Goal: Task Accomplishment & Management: Manage account settings

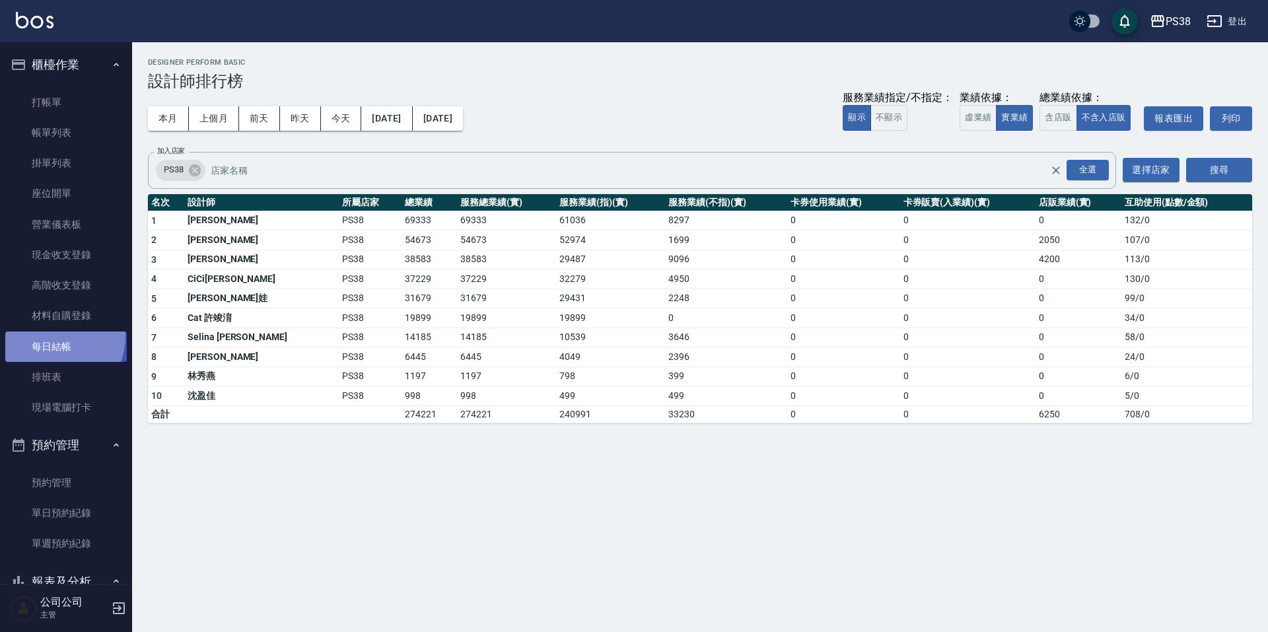
click at [44, 335] on link "每日結帳" at bounding box center [65, 346] width 121 height 30
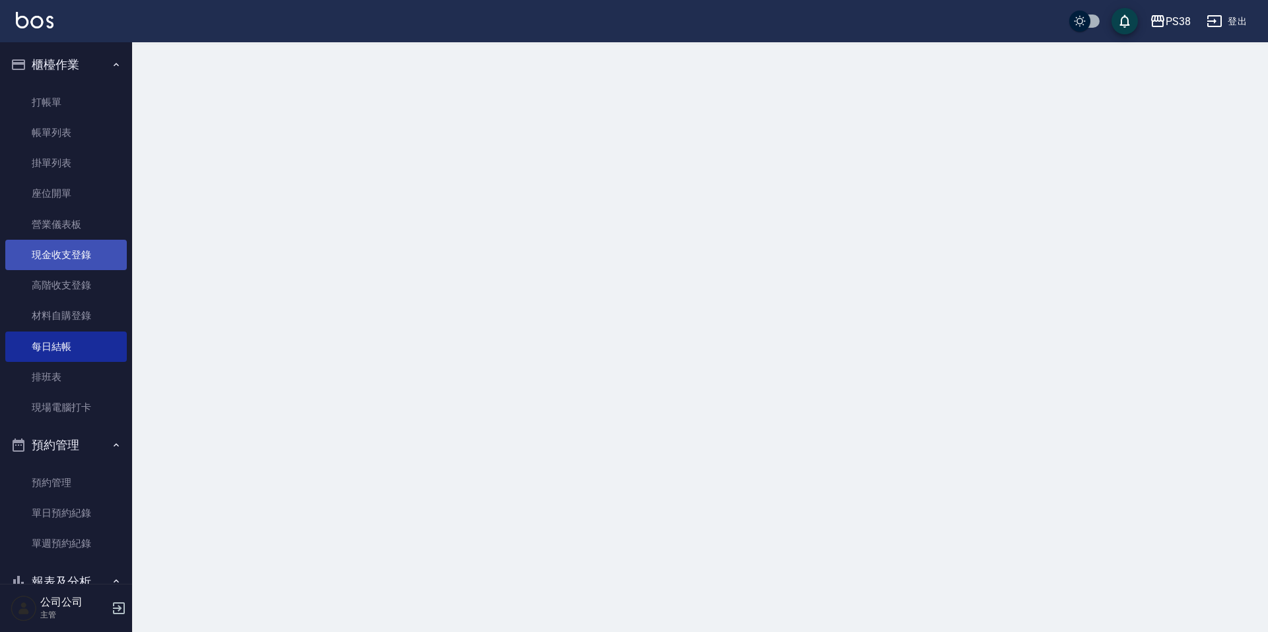
click at [77, 257] on link "現金收支登錄" at bounding box center [65, 255] width 121 height 30
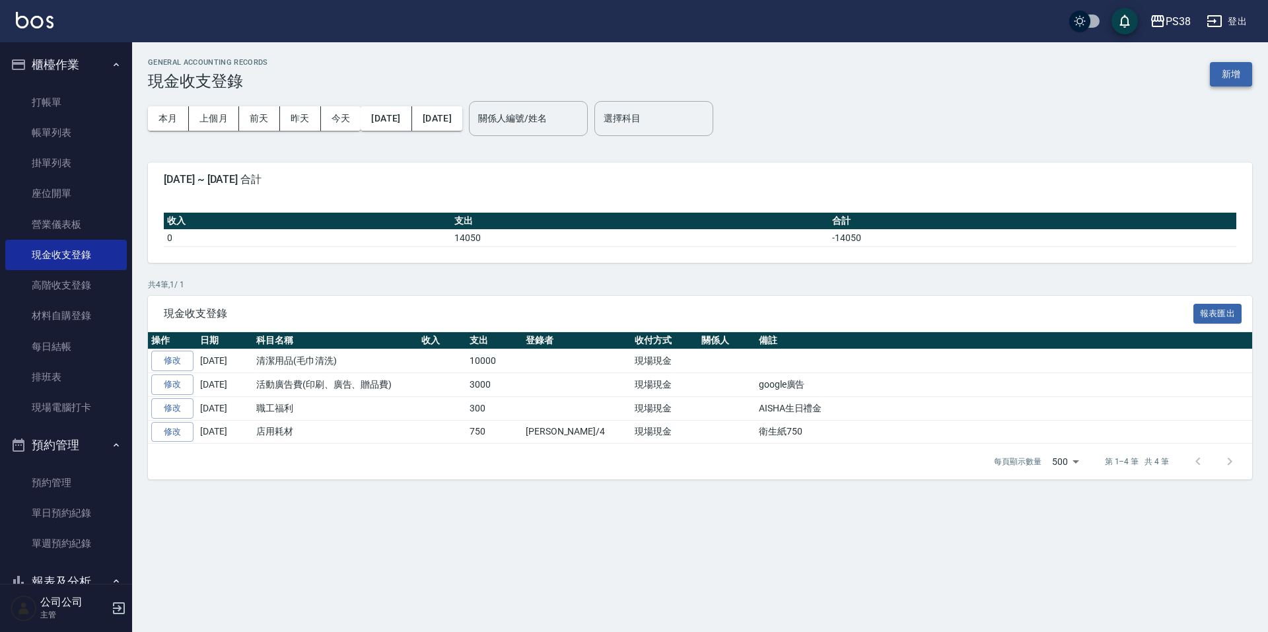
click at [1235, 83] on button "新增" at bounding box center [1231, 74] width 42 height 24
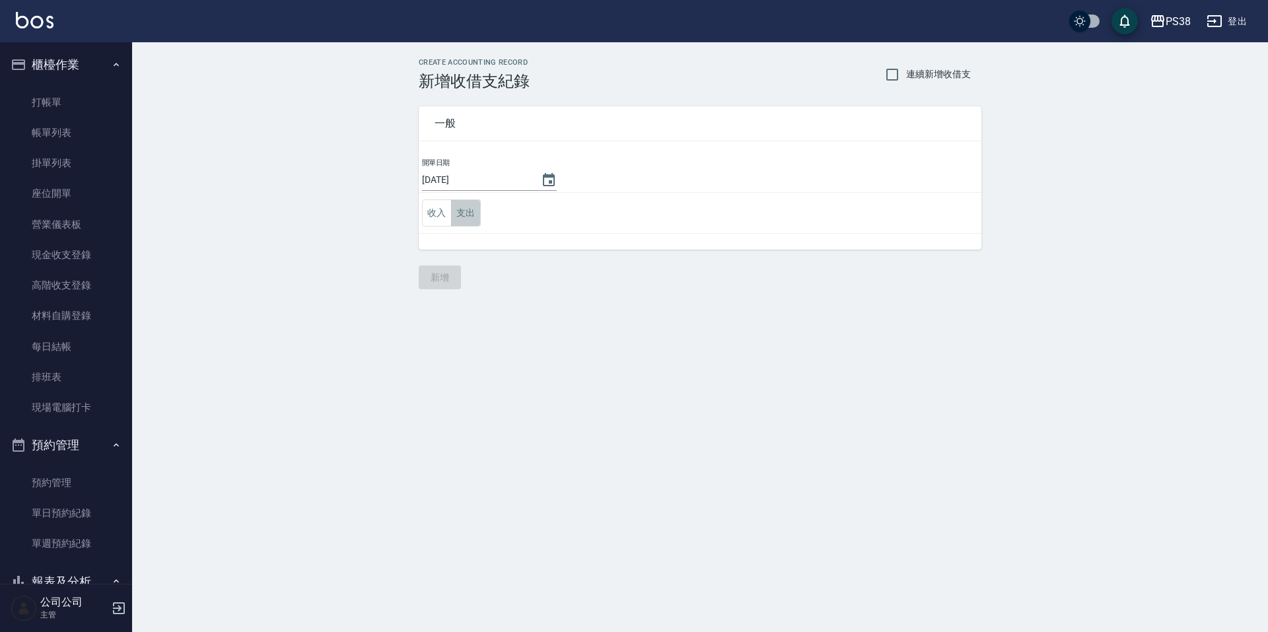
click at [460, 219] on button "支出" at bounding box center [466, 212] width 30 height 27
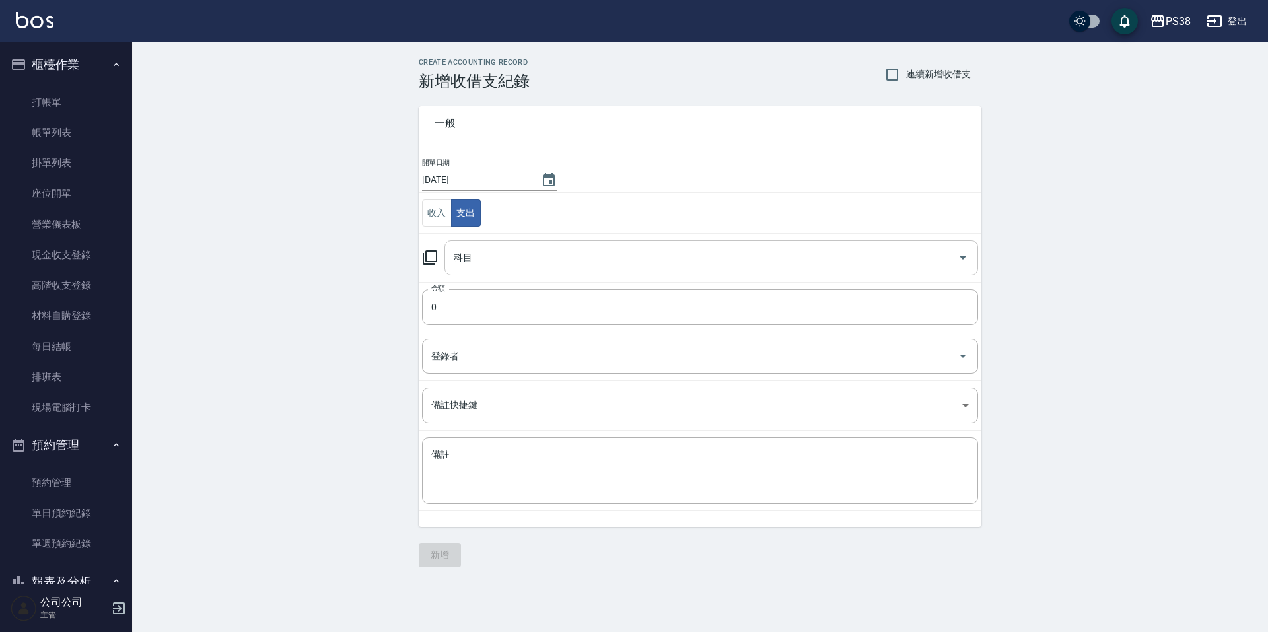
click at [659, 255] on input "科目" at bounding box center [701, 257] width 502 height 23
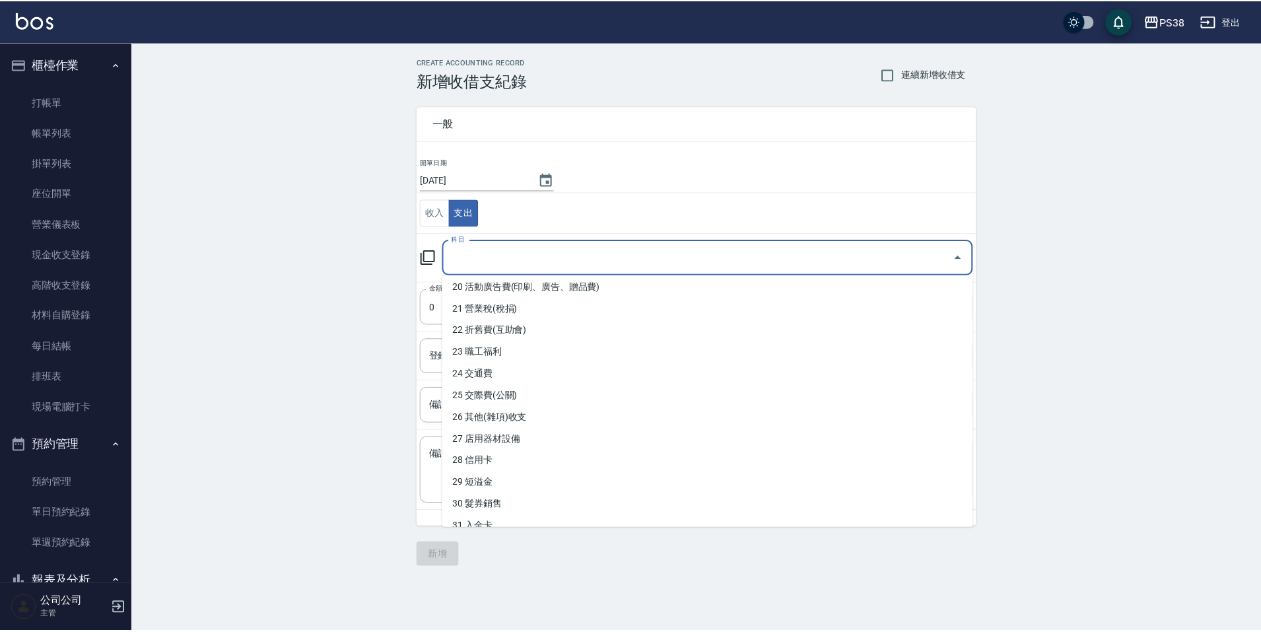
scroll to position [462, 0]
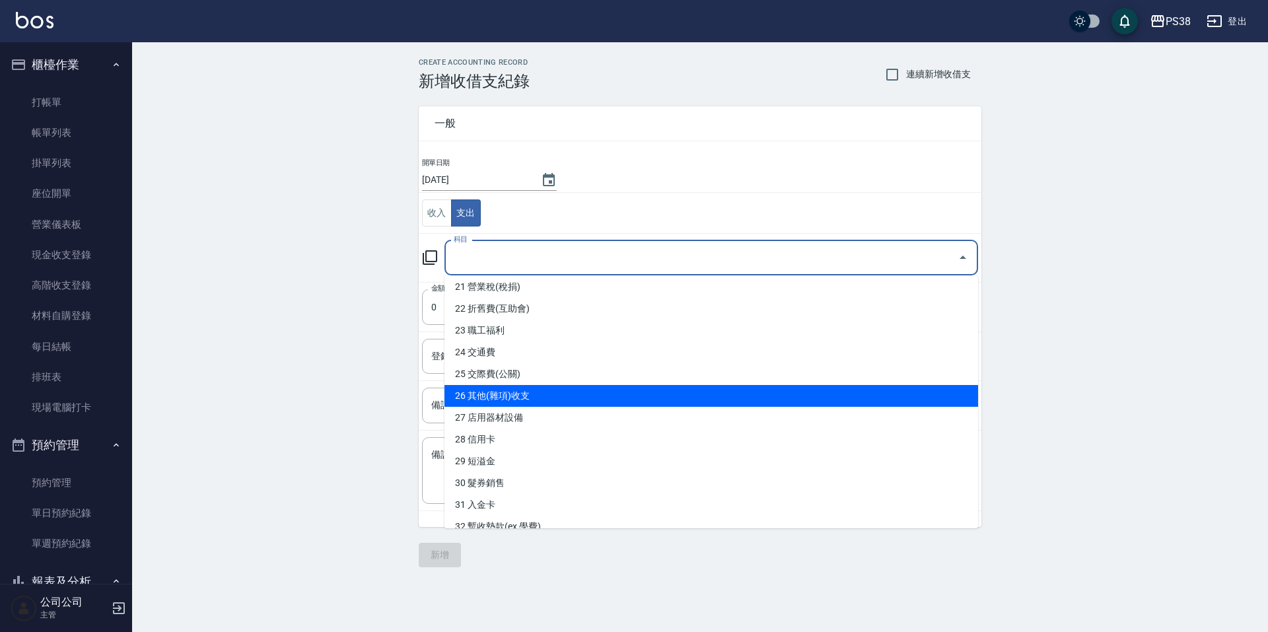
click at [597, 390] on li "26 其他(雜項)收支" at bounding box center [711, 396] width 534 height 22
type input "26 其他(雜項)收支"
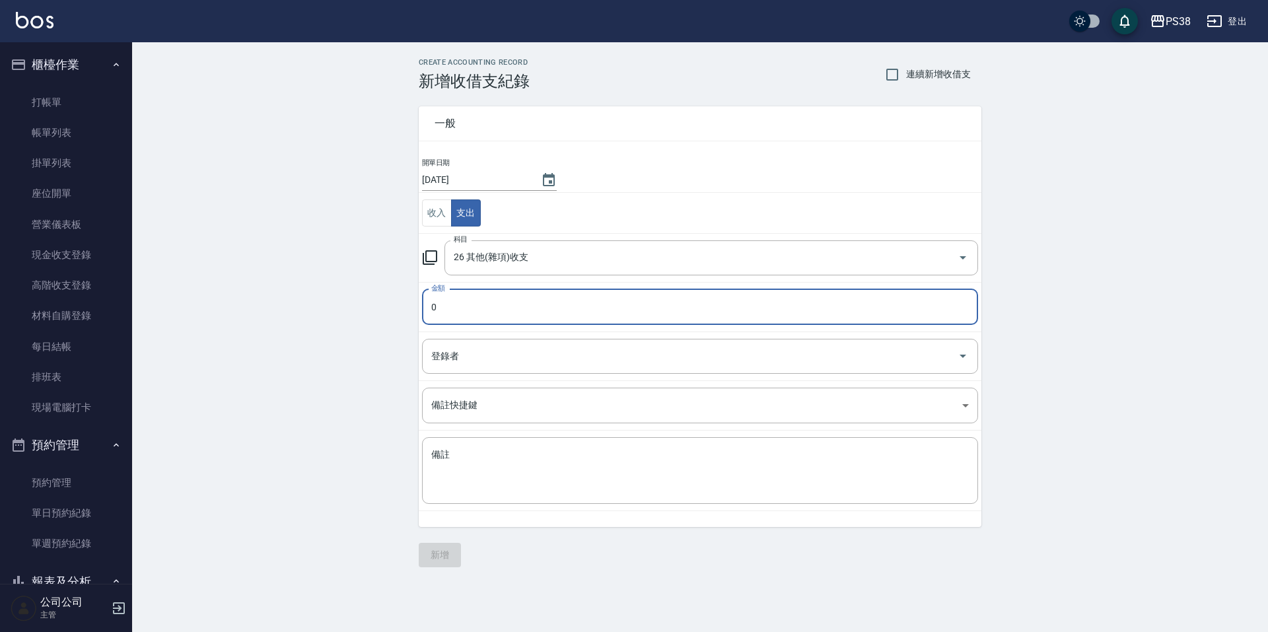
drag, startPoint x: 469, startPoint y: 298, endPoint x: 440, endPoint y: 328, distance: 42.0
click at [469, 298] on input "0" at bounding box center [700, 307] width 556 height 36
click at [459, 310] on input "0" at bounding box center [700, 307] width 556 height 36
click at [455, 328] on td "金額 0 金額" at bounding box center [700, 307] width 563 height 50
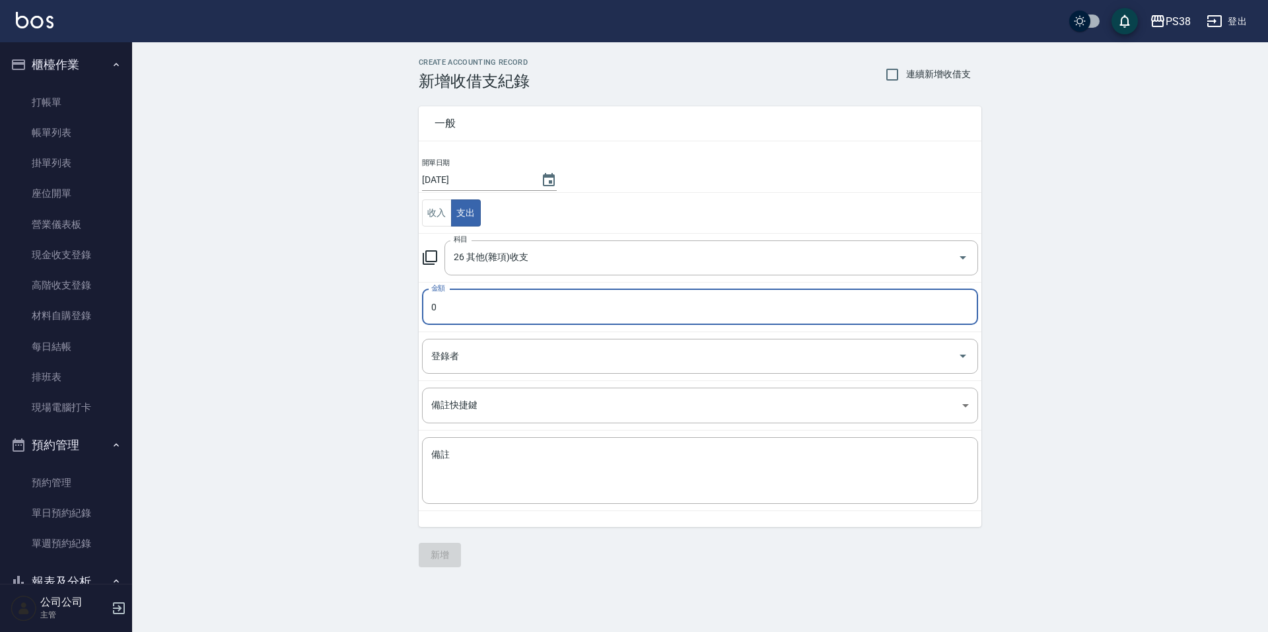
click at [456, 328] on td "金額 0 金額" at bounding box center [700, 307] width 563 height 50
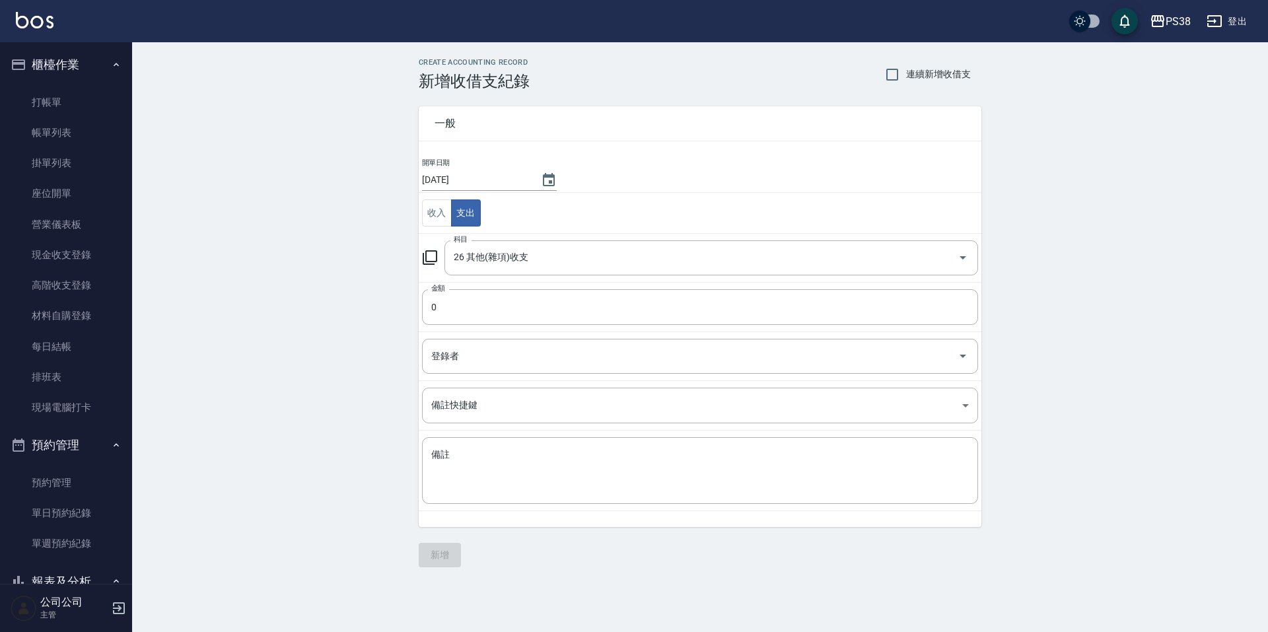
click at [438, 328] on td "金額 0 金額" at bounding box center [700, 307] width 563 height 50
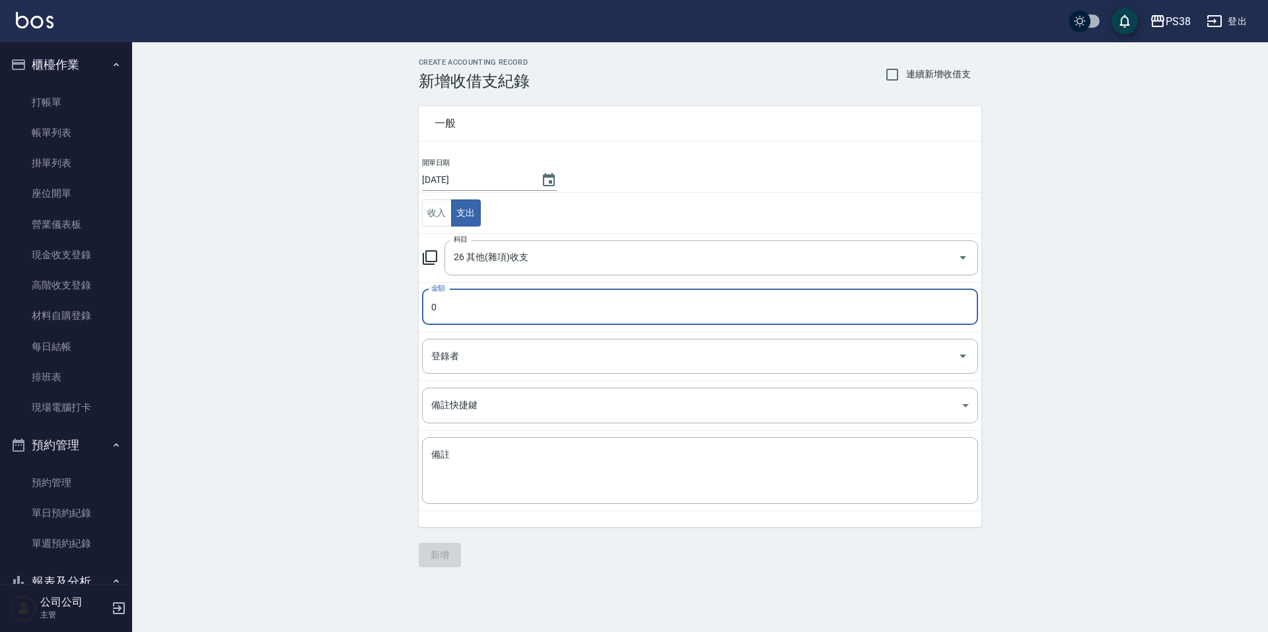
click at [452, 313] on input "0" at bounding box center [700, 307] width 556 height 36
drag, startPoint x: 452, startPoint y: 313, endPoint x: 418, endPoint y: 314, distance: 34.4
click at [418, 314] on div "一般 開單日期 2025/09/06 收入 支出 科目 26 其他(雜項)收支 科目 金額 0 金額 登錄者 登錄者 備註快捷鍵 ​ 備註快捷鍵 備註 x 備註" at bounding box center [692, 308] width 578 height 436
type input "623"
click at [458, 483] on textarea "備註" at bounding box center [699, 470] width 537 height 45
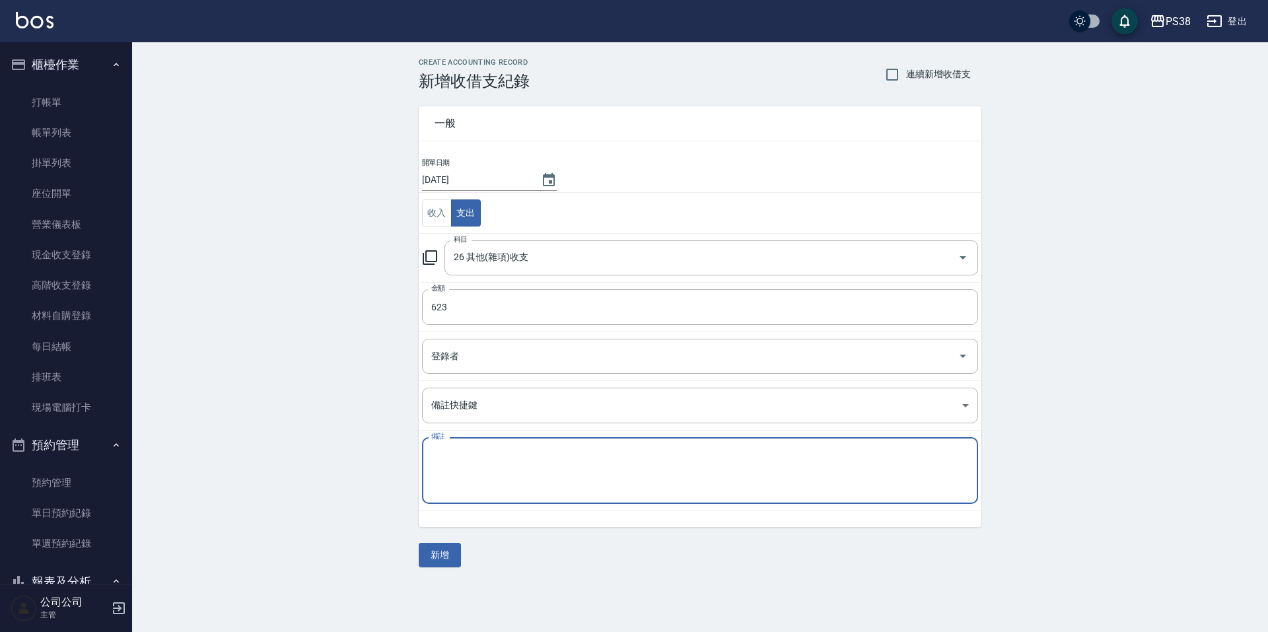
click at [491, 454] on textarea "備註" at bounding box center [699, 470] width 537 height 45
type textarea "e"
type textarea "ㄍ"
type textarea "地基主拜拜"
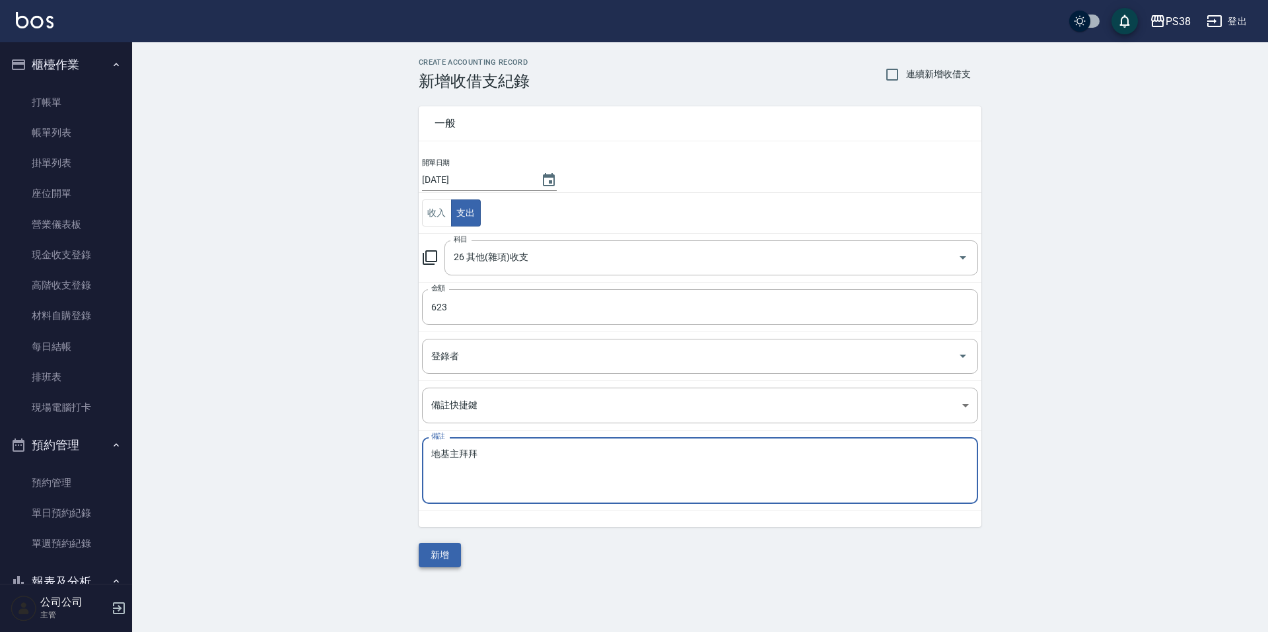
click at [454, 562] on button "新增" at bounding box center [440, 555] width 42 height 24
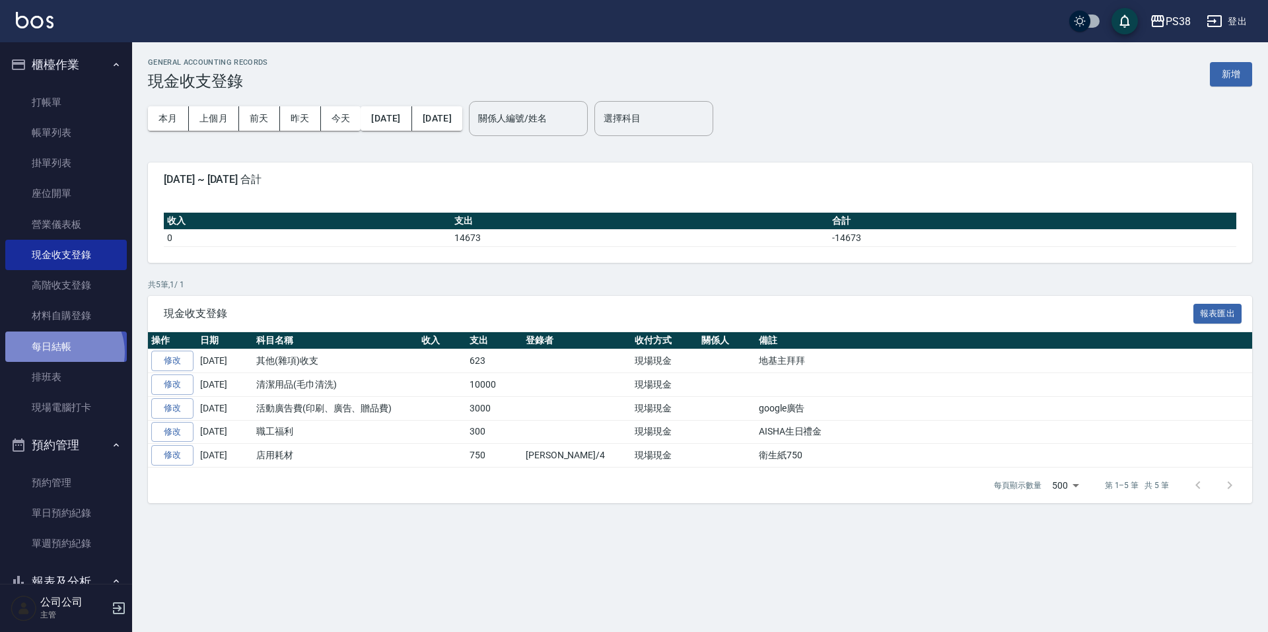
click at [63, 352] on link "每日結帳" at bounding box center [65, 346] width 121 height 30
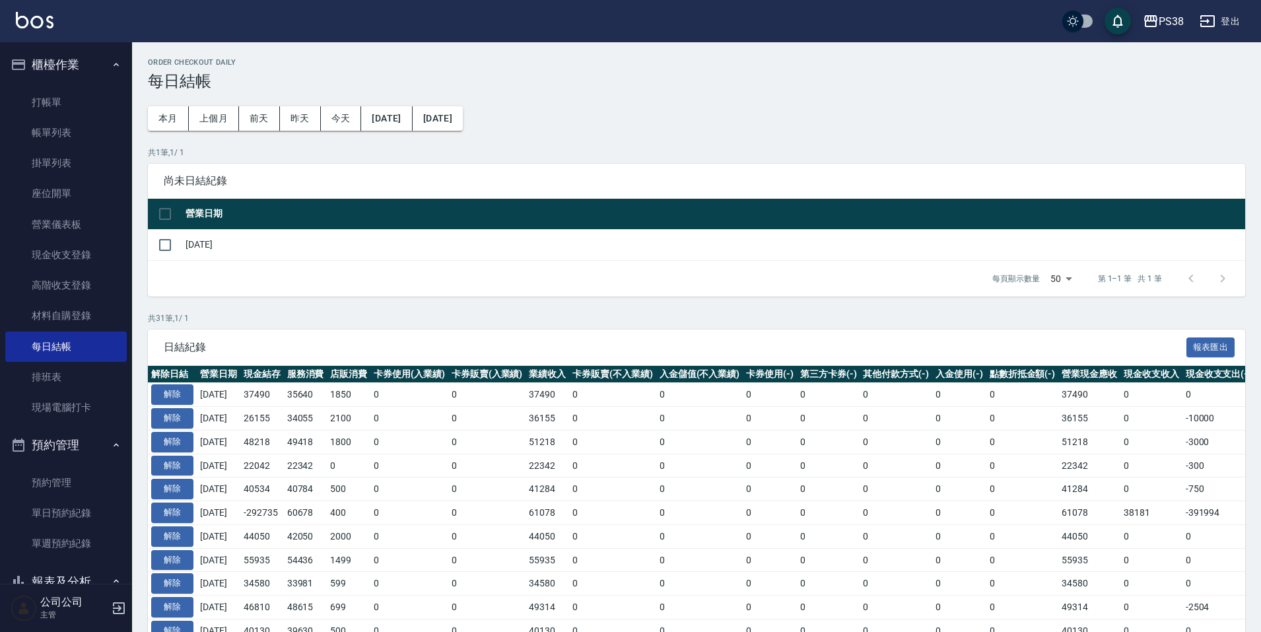
click at [160, 222] on input "checkbox" at bounding box center [165, 214] width 28 height 28
checkbox input "true"
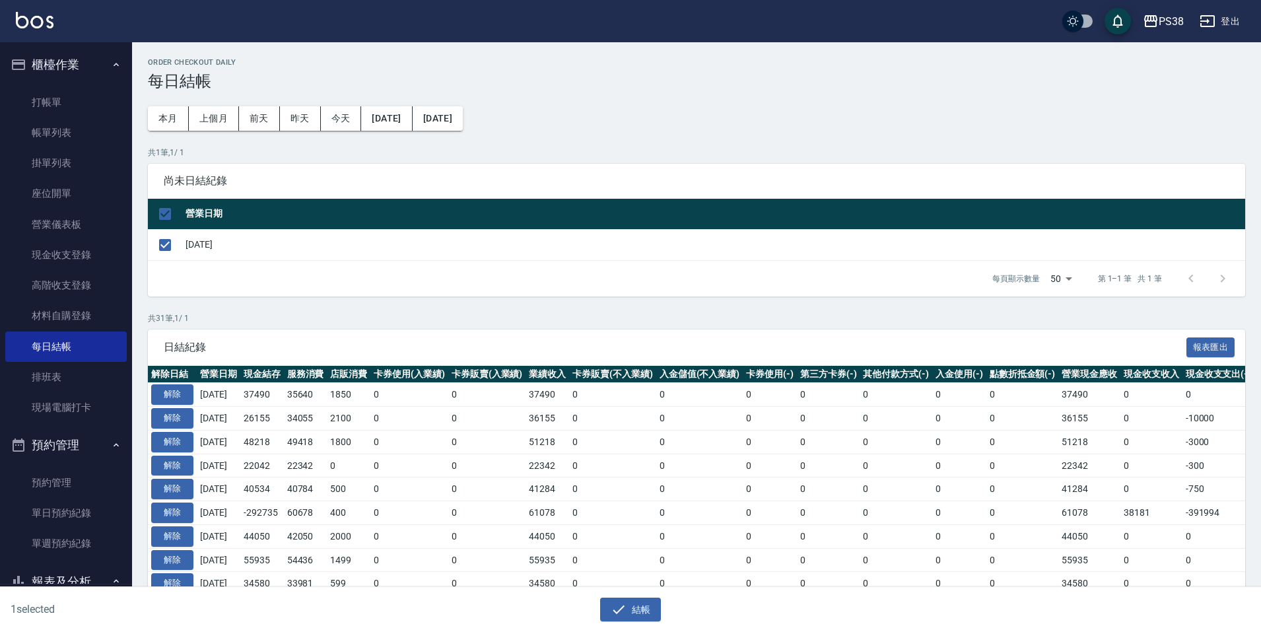
checkbox input "true"
click at [647, 615] on button "結帳" at bounding box center [630, 610] width 61 height 24
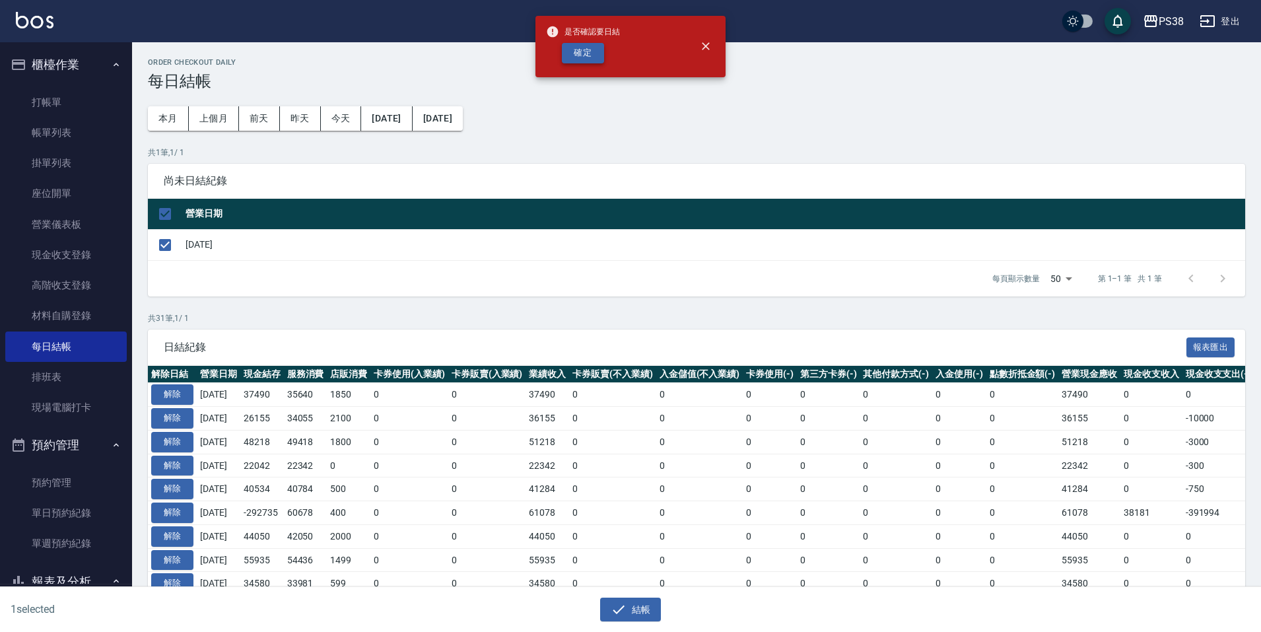
click at [590, 61] on button "確定" at bounding box center [583, 53] width 42 height 20
checkbox input "false"
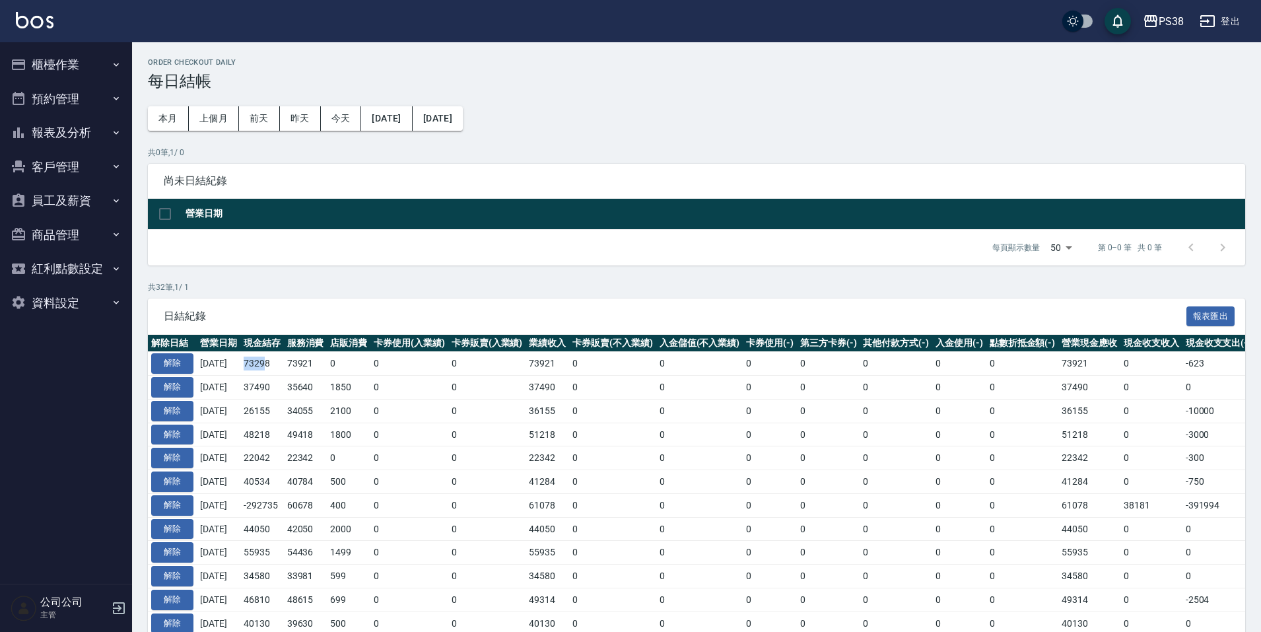
drag, startPoint x: 253, startPoint y: 364, endPoint x: 291, endPoint y: 374, distance: 38.9
click at [284, 374] on td "73298" at bounding box center [262, 364] width 44 height 24
click at [366, 409] on td "2100" at bounding box center [349, 411] width 44 height 24
drag, startPoint x: 112, startPoint y: 63, endPoint x: 70, endPoint y: 116, distance: 67.2
click at [111, 64] on icon "button" at bounding box center [116, 64] width 11 height 11
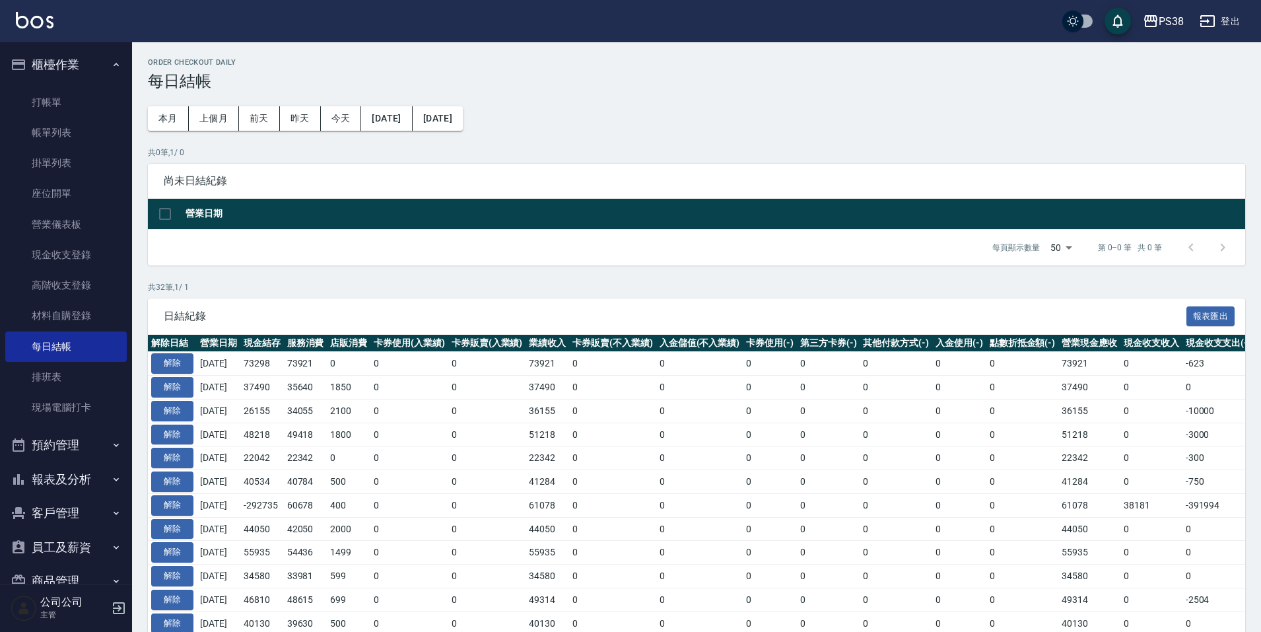
click at [101, 73] on button "櫃檯作業" at bounding box center [65, 65] width 121 height 34
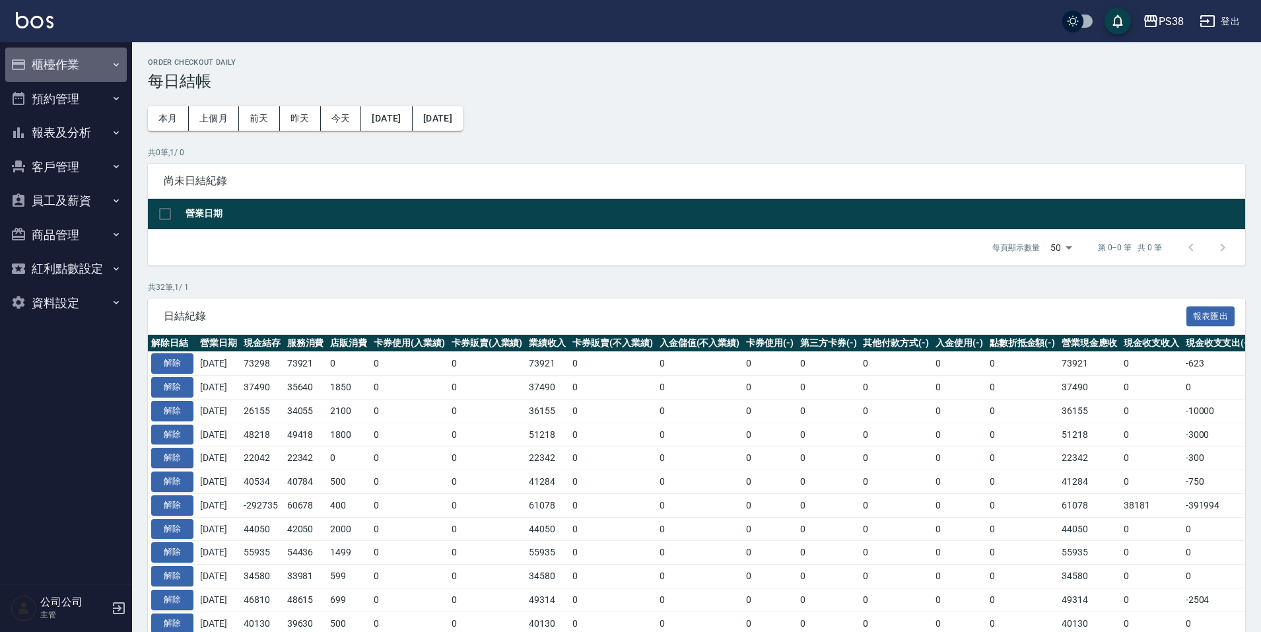
click at [101, 73] on button "櫃檯作業" at bounding box center [65, 65] width 121 height 34
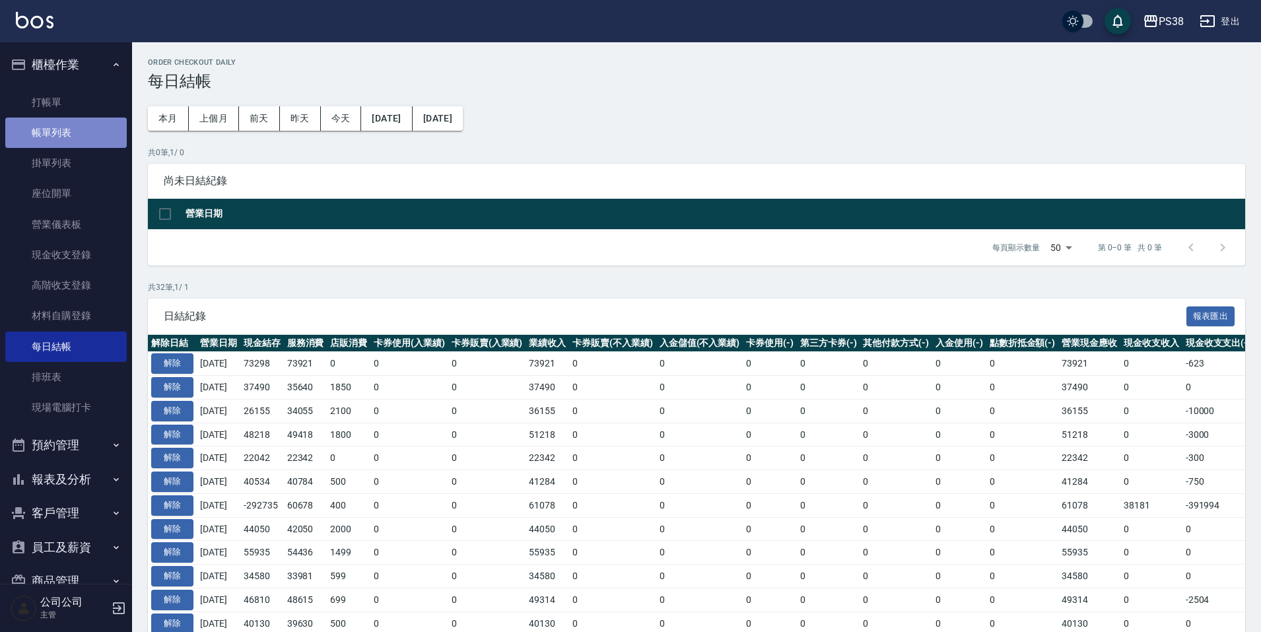
click at [85, 132] on link "帳單列表" at bounding box center [65, 133] width 121 height 30
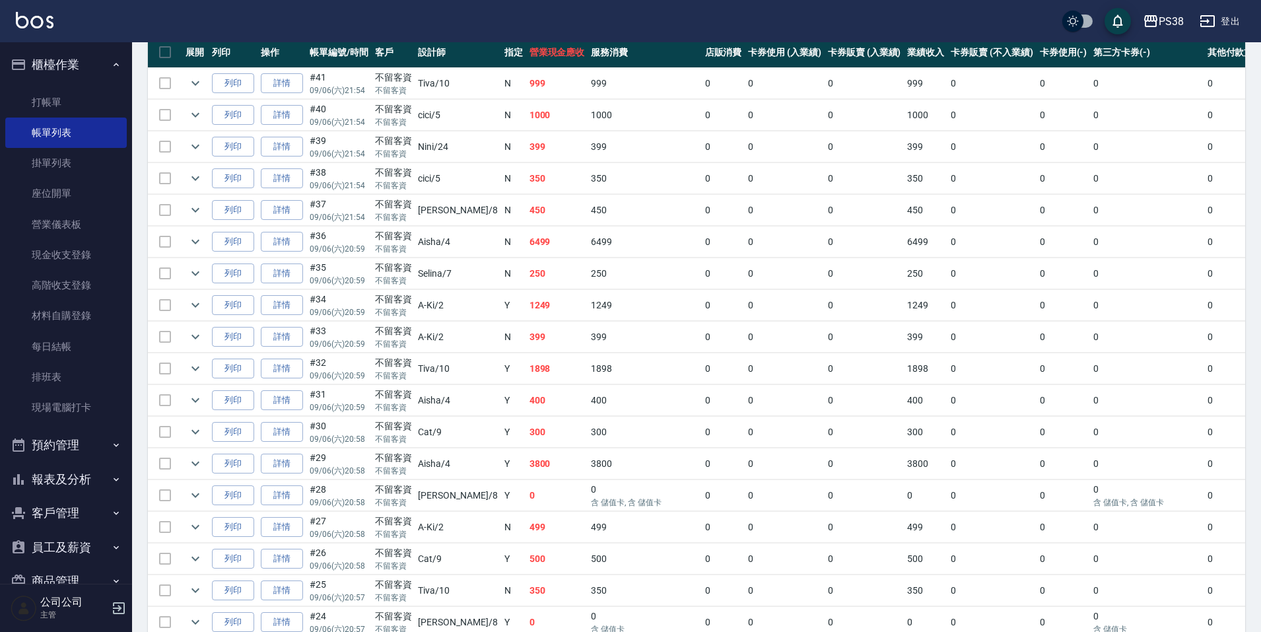
scroll to position [330, 0]
click at [40, 347] on link "每日結帳" at bounding box center [65, 346] width 121 height 30
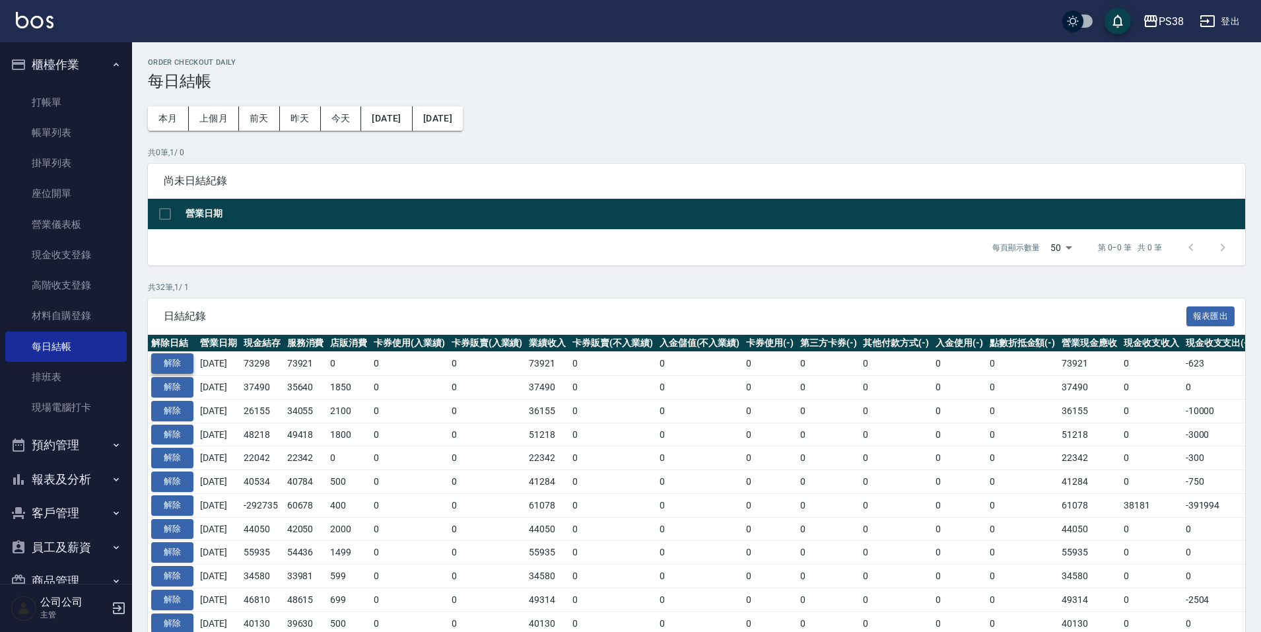
click at [188, 363] on button "解除" at bounding box center [172, 363] width 42 height 20
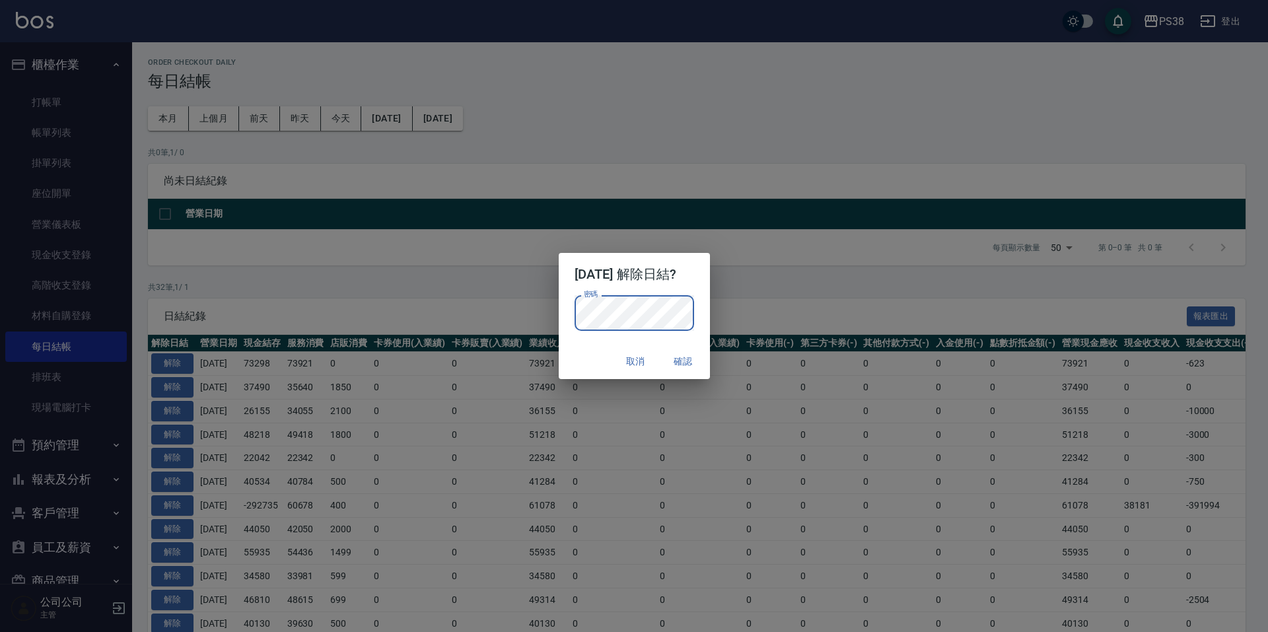
click at [688, 357] on button "確認" at bounding box center [683, 361] width 42 height 24
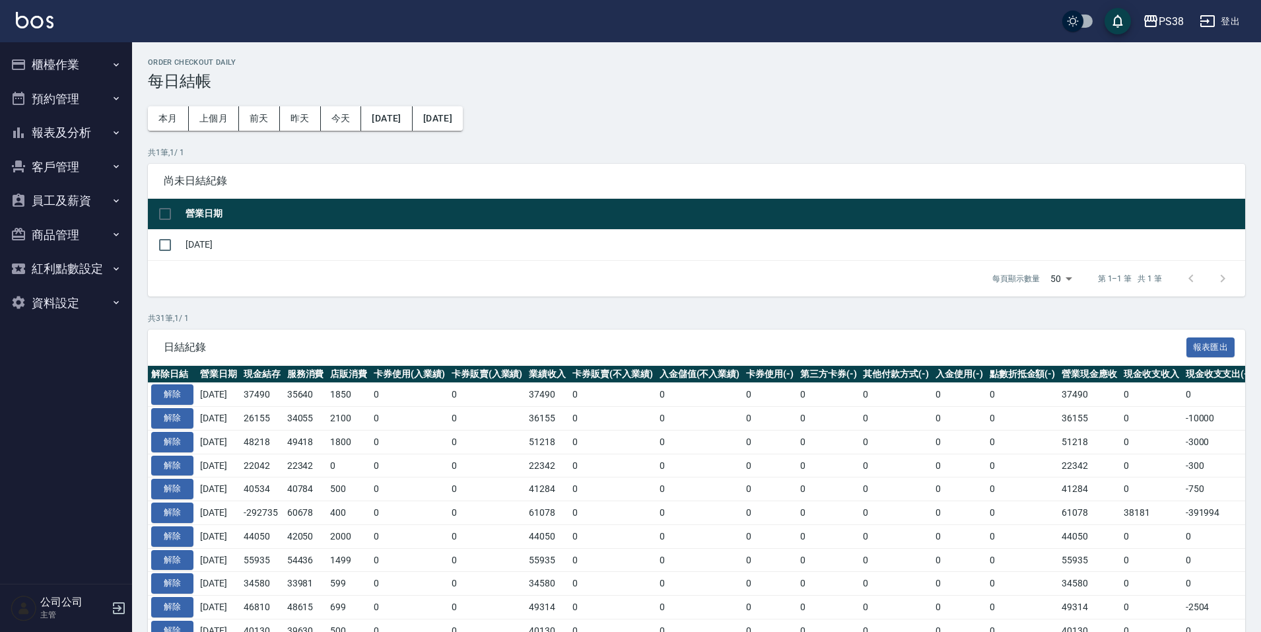
click at [85, 60] on button "櫃檯作業" at bounding box center [65, 65] width 121 height 34
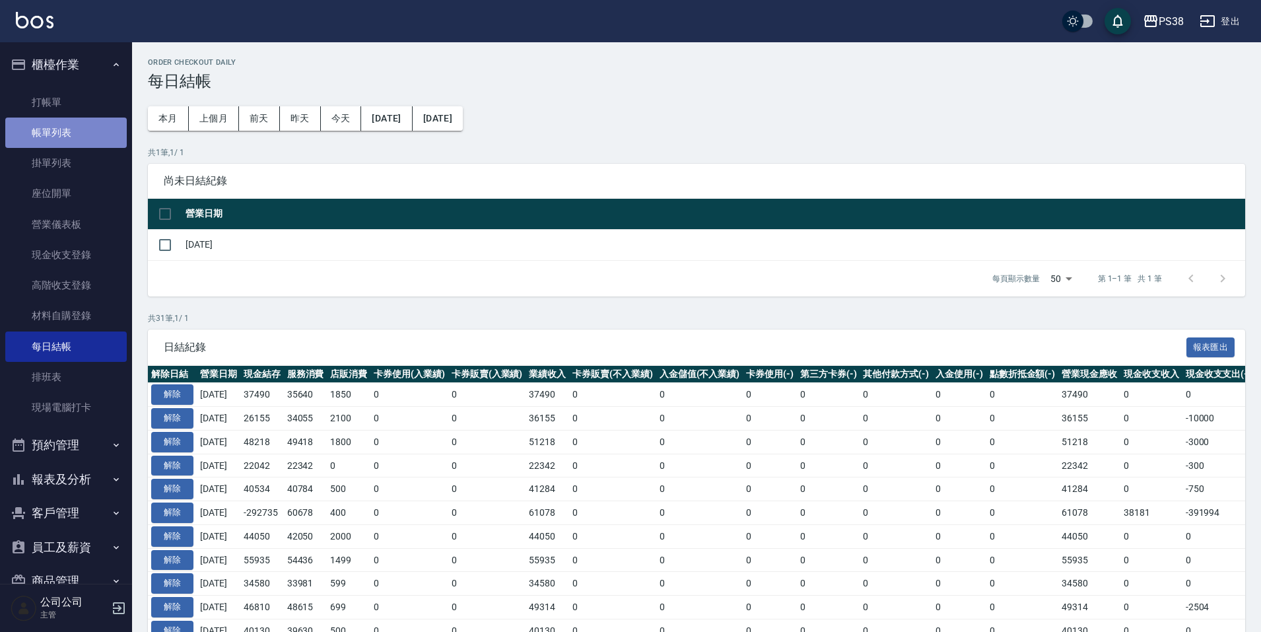
click at [73, 118] on link "帳單列表" at bounding box center [65, 133] width 121 height 30
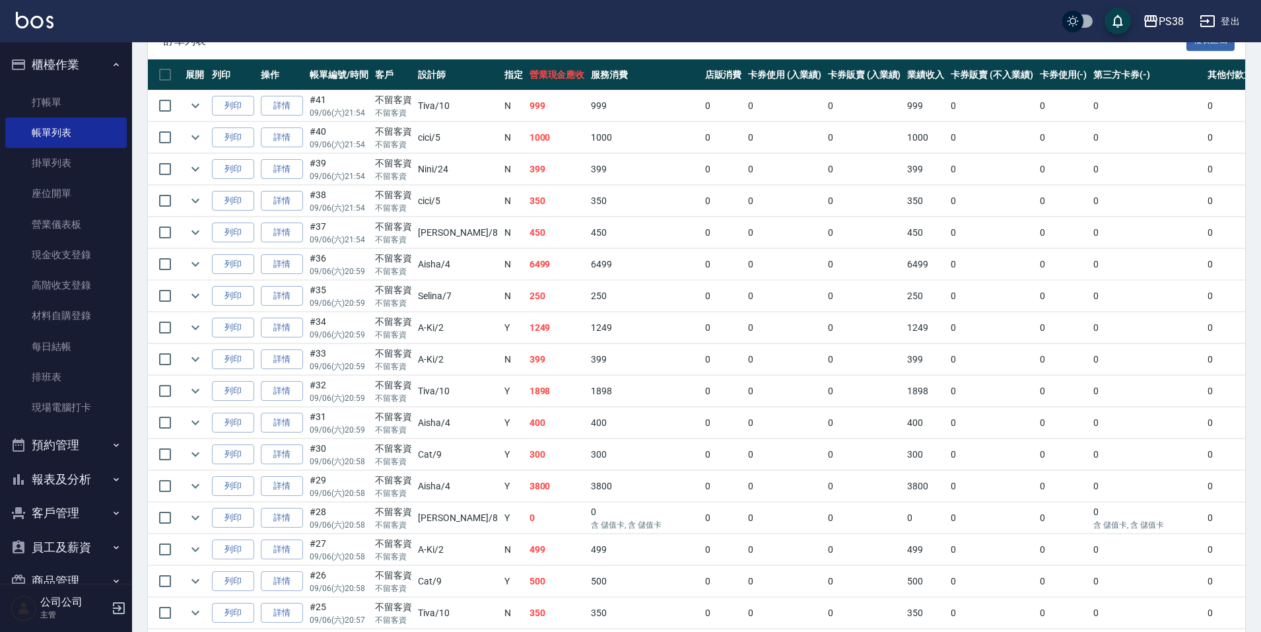
scroll to position [330, 0]
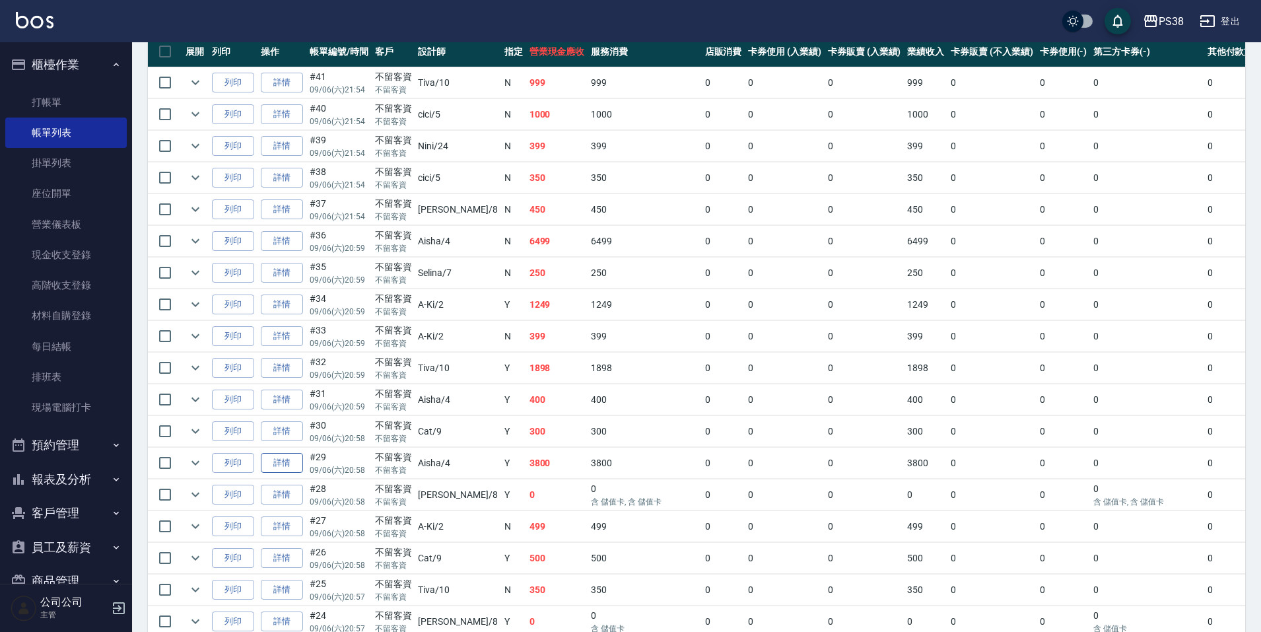
click at [298, 466] on link "詳情" at bounding box center [282, 463] width 42 height 20
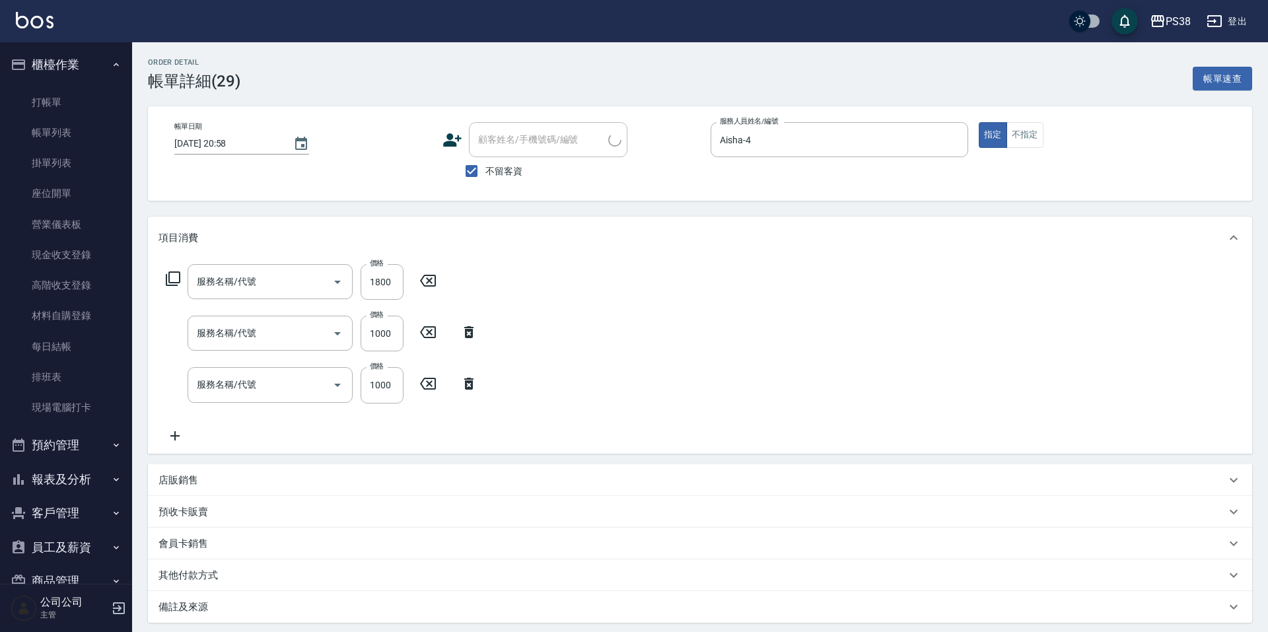
type input "2025/09/06 20:58"
checkbox input "true"
type input "Aisha-4"
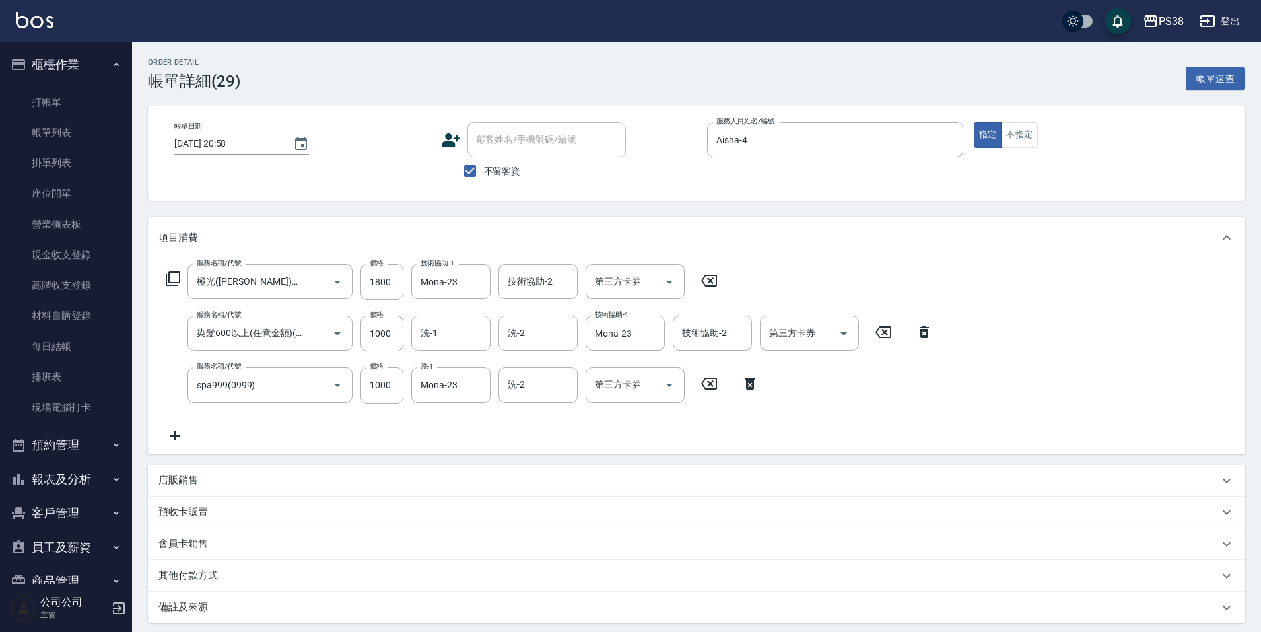
type input "極光(黑耀光)護髮(32000)"
type input "染髮600以上(任意金額)(51000)"
type input "spa999(0999)"
click at [183, 484] on p "店販銷售" at bounding box center [178, 480] width 40 height 14
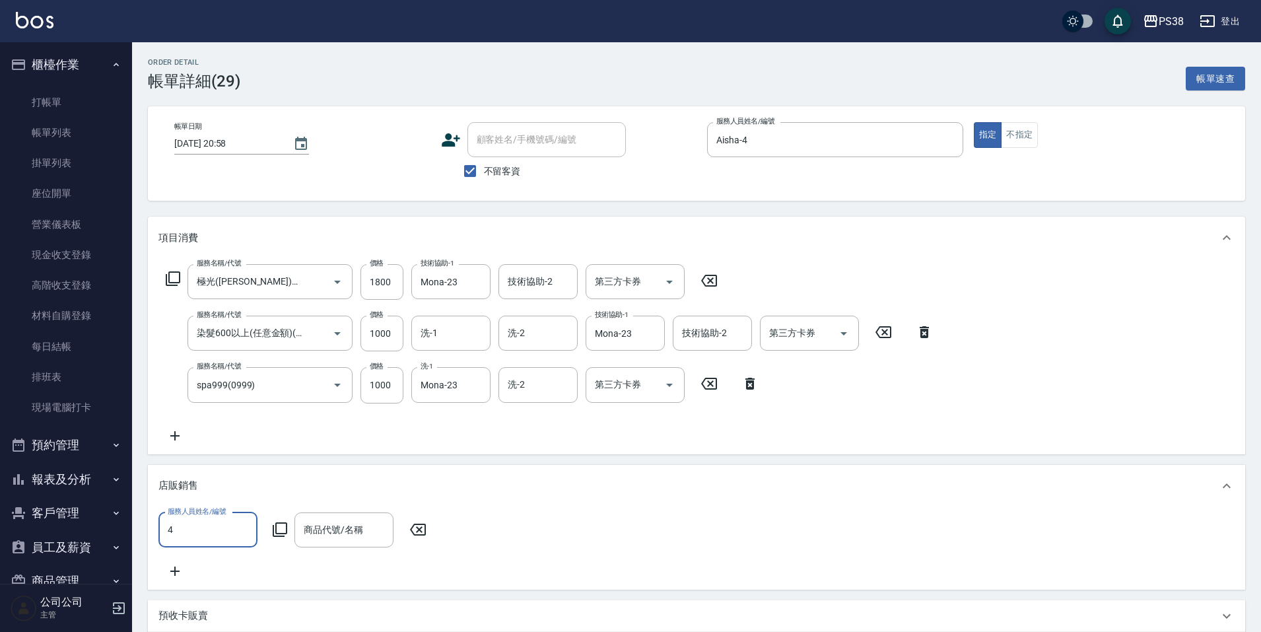
type input "Aisha-4"
click at [331, 529] on input "商品代號/名稱" at bounding box center [343, 529] width 87 height 23
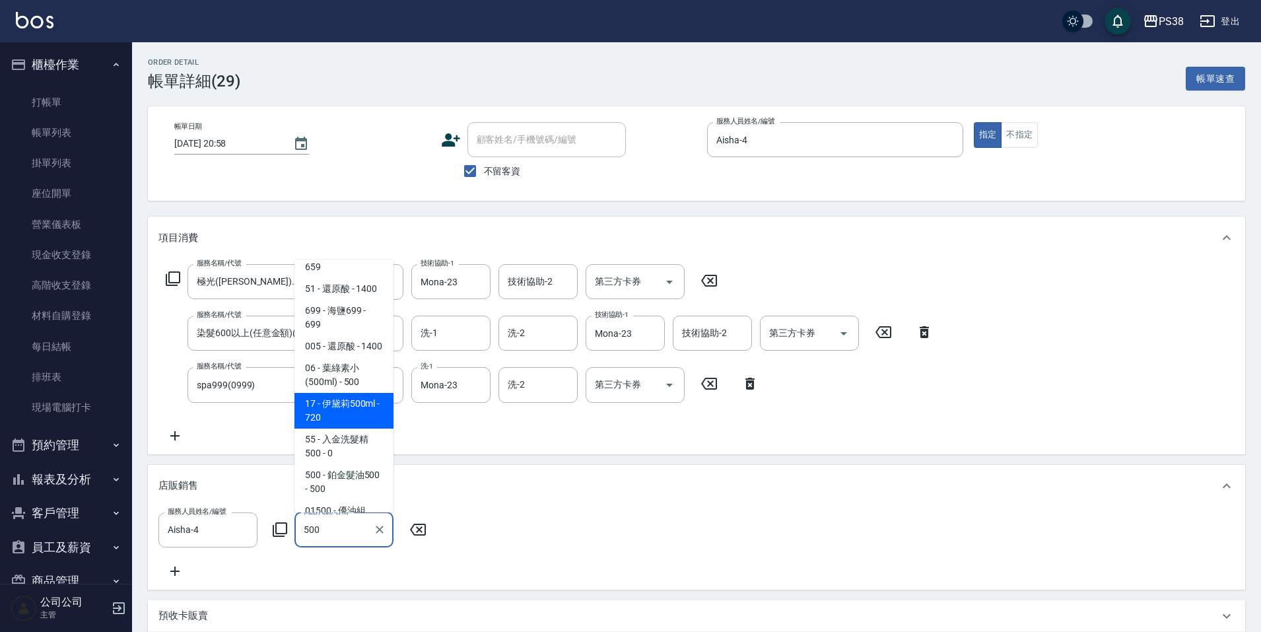
scroll to position [132, 0]
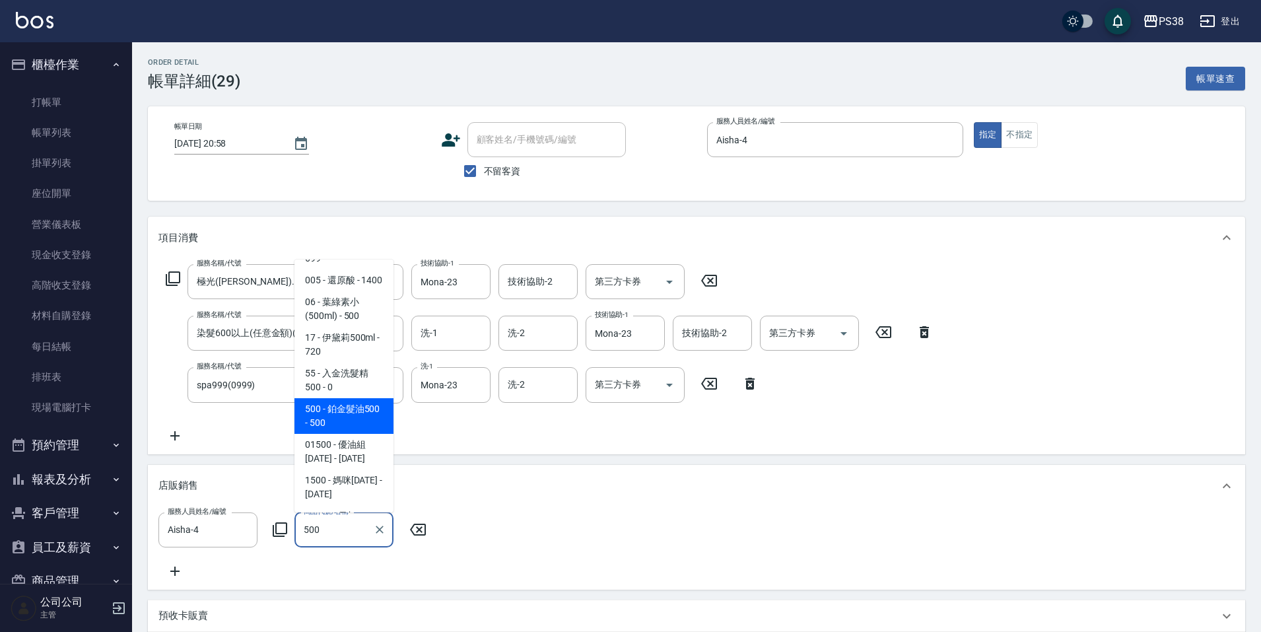
click at [345, 434] on span "500 - 鉑金髮油500 - 500" at bounding box center [343, 416] width 99 height 36
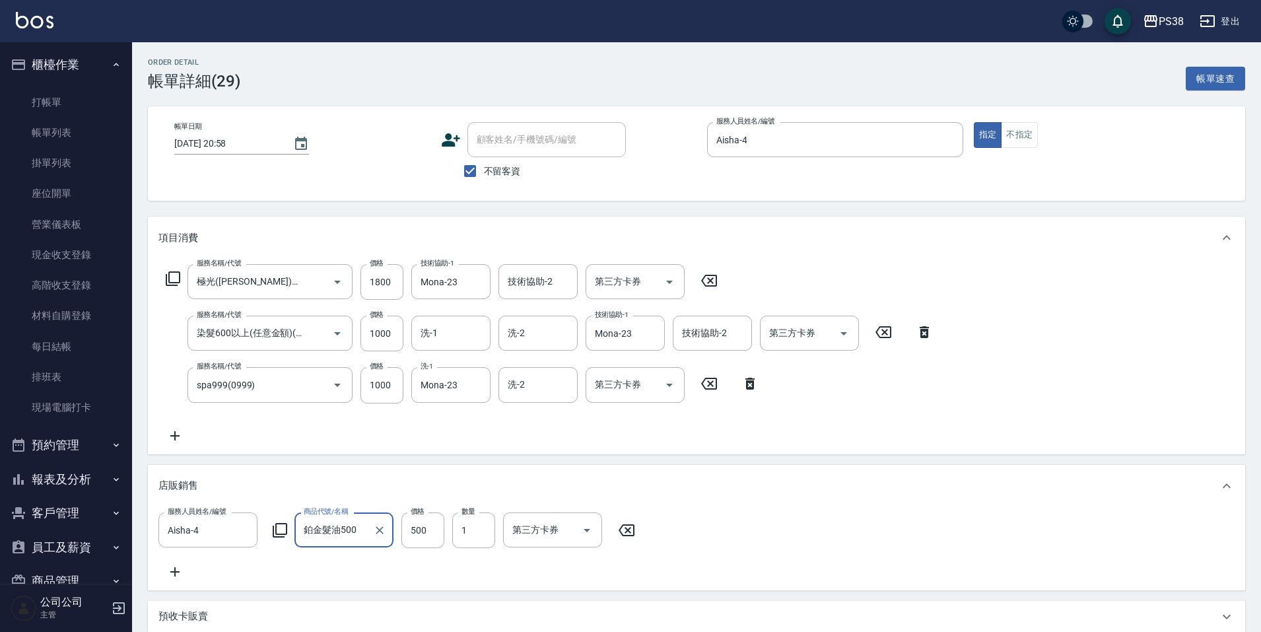
scroll to position [248, 0]
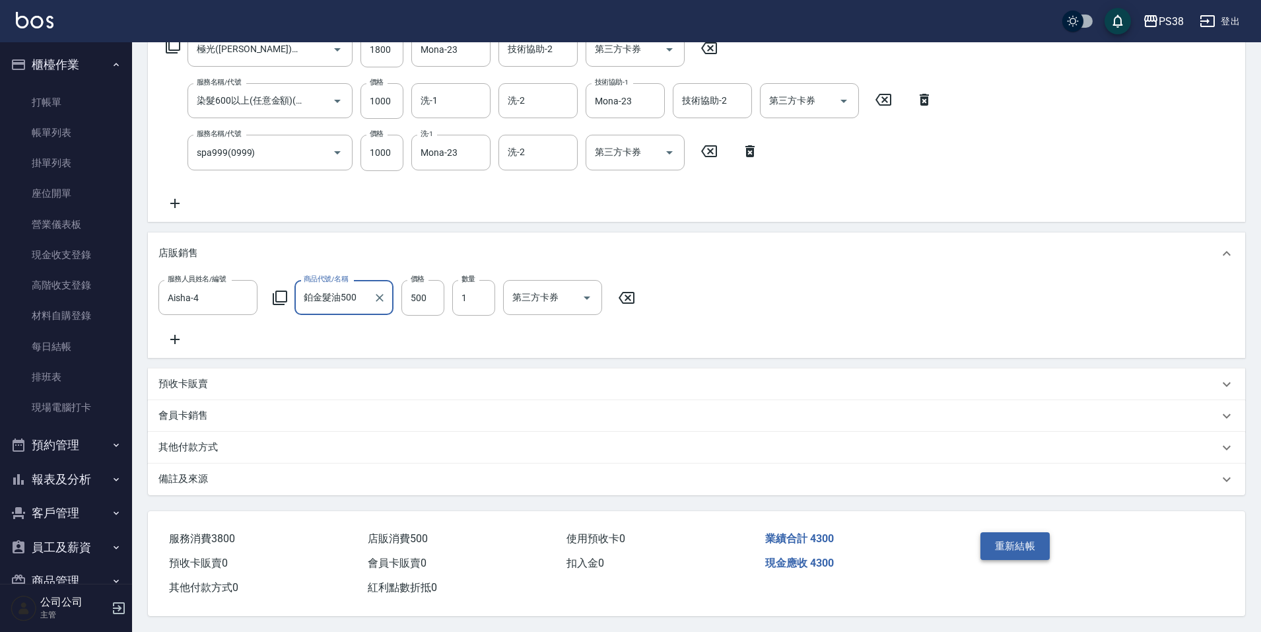
type input "鉑金髮油500"
click at [1023, 537] on button "重新結帳" at bounding box center [1016, 546] width 70 height 28
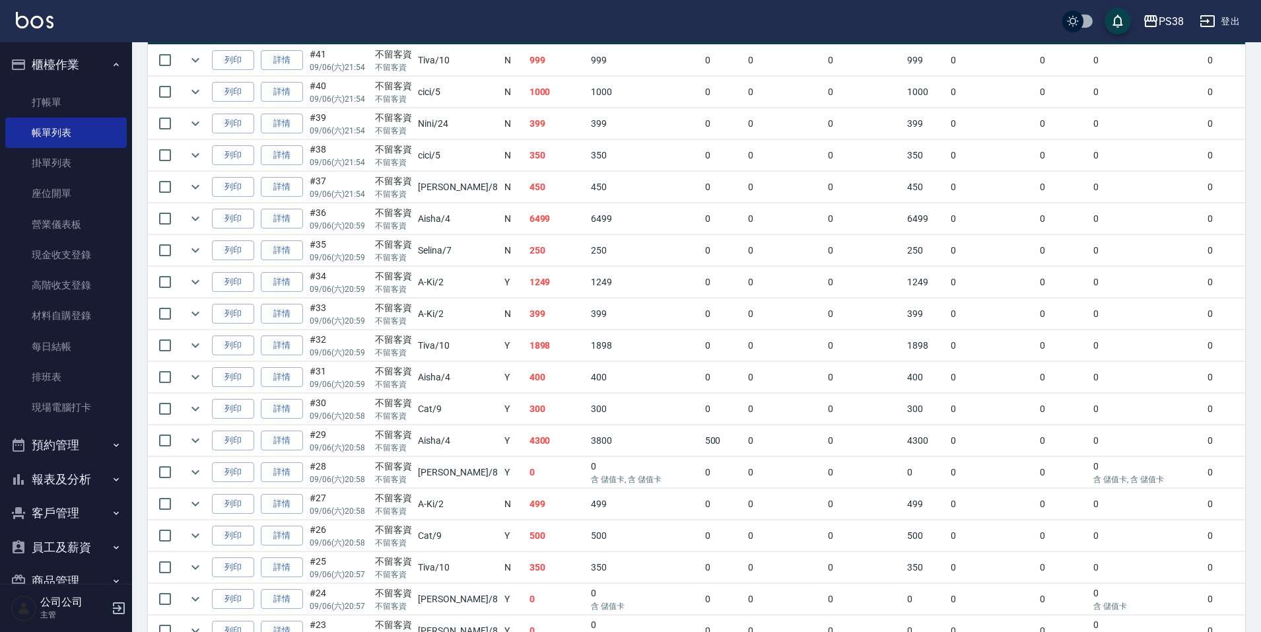
scroll to position [330, 0]
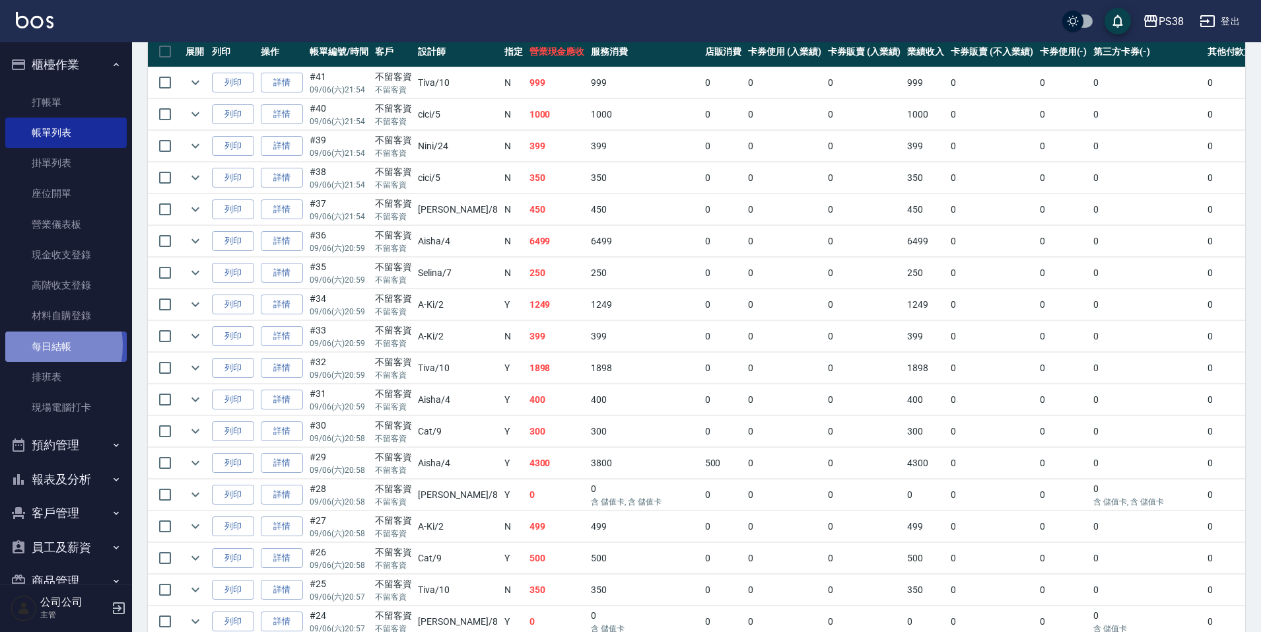
click at [40, 345] on link "每日結帳" at bounding box center [65, 346] width 121 height 30
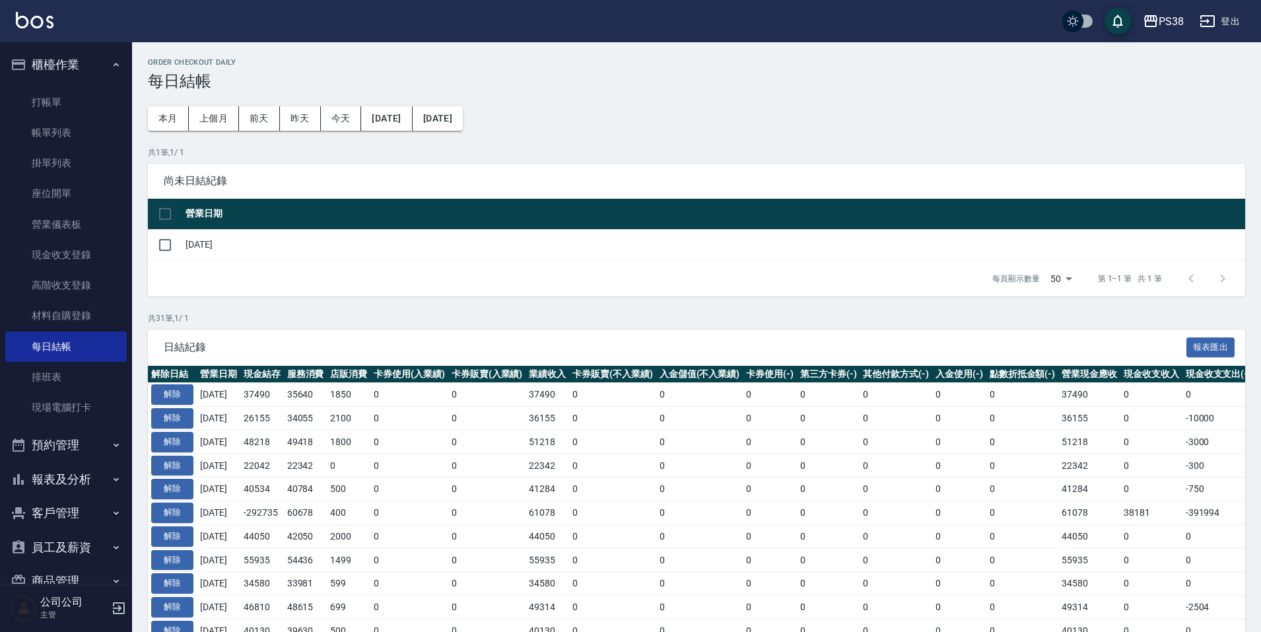
click at [169, 219] on input "checkbox" at bounding box center [165, 214] width 28 height 28
checkbox input "true"
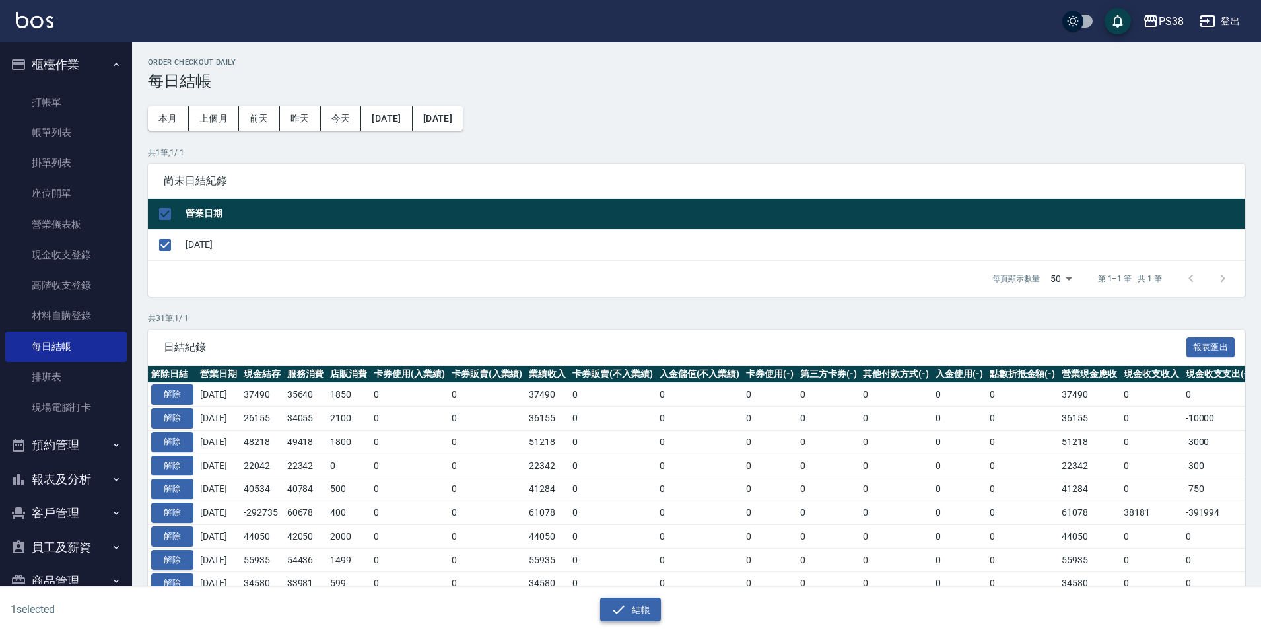
click at [635, 612] on button "結帳" at bounding box center [630, 610] width 61 height 24
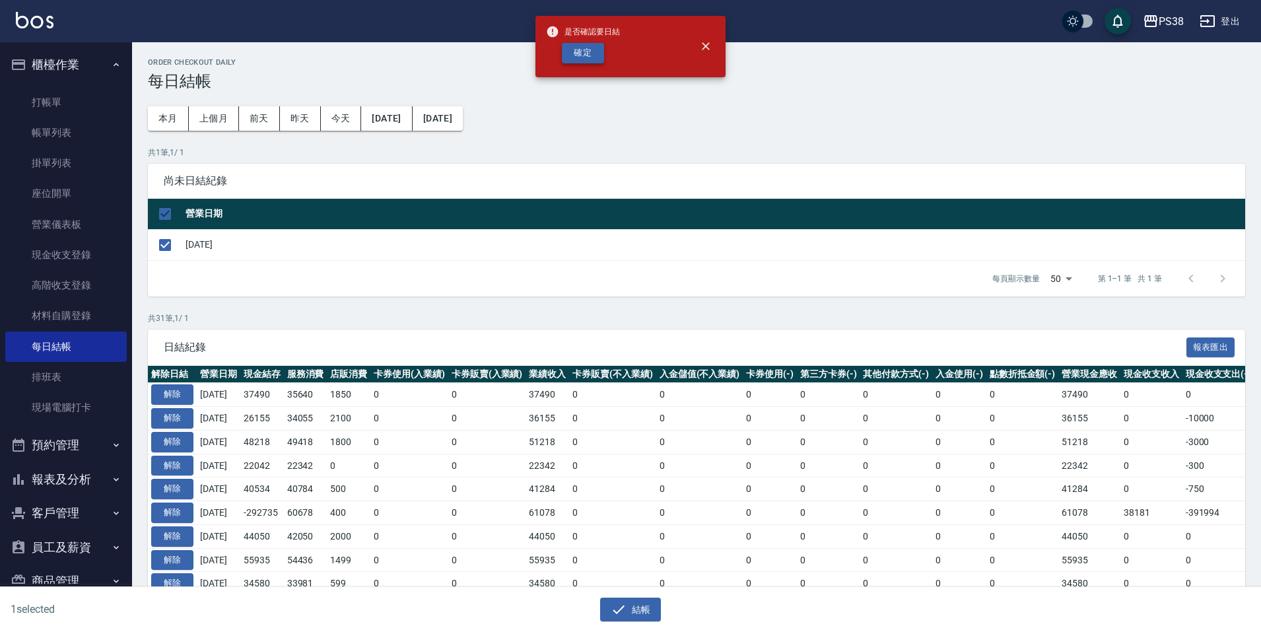
click at [576, 52] on button "確定" at bounding box center [583, 53] width 42 height 20
checkbox input "false"
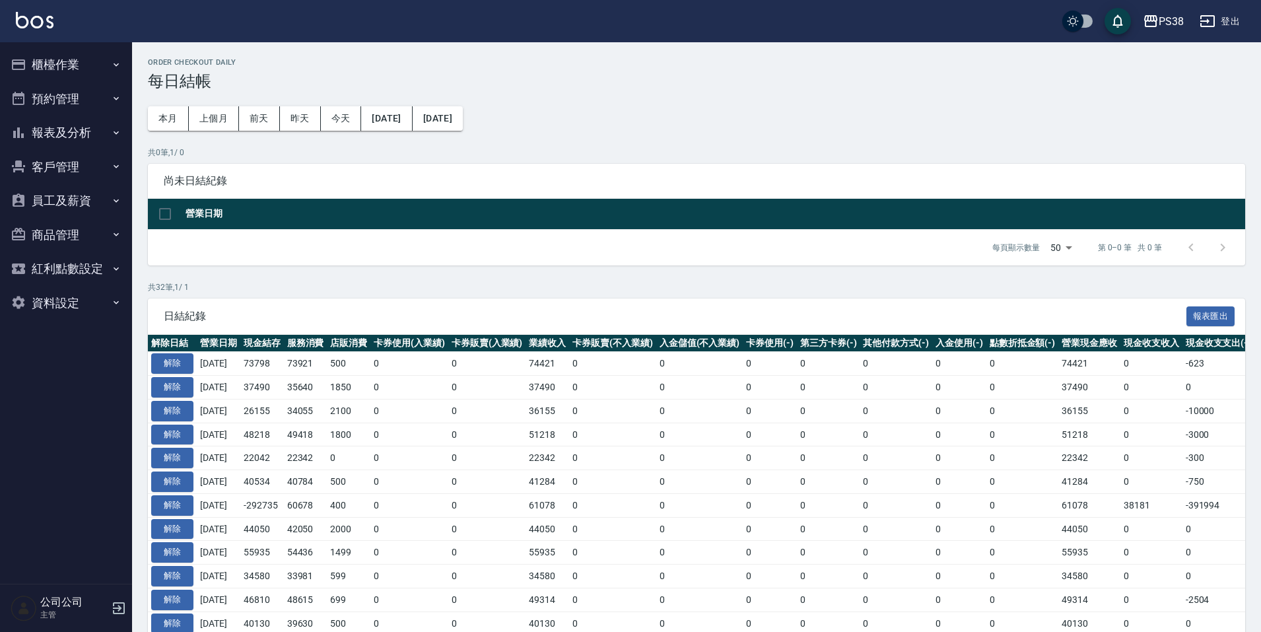
click at [51, 56] on button "櫃檯作業" at bounding box center [65, 65] width 121 height 34
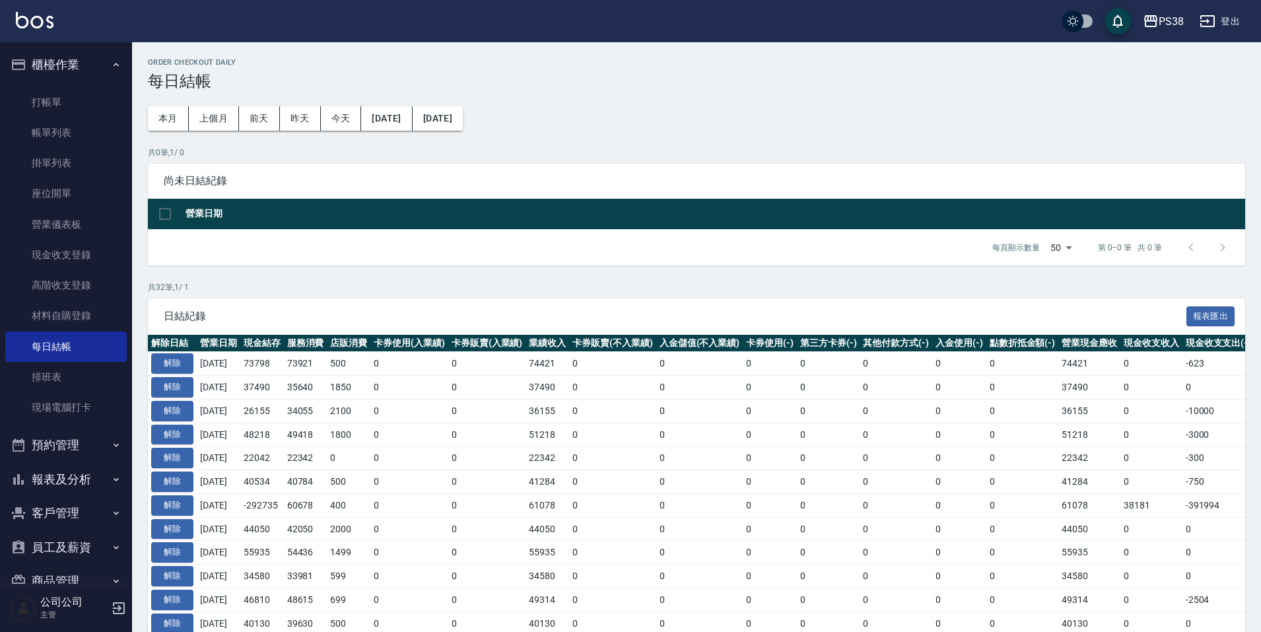
click at [79, 476] on button "報表及分析" at bounding box center [65, 479] width 121 height 34
click at [172, 347] on th "解除日結" at bounding box center [172, 343] width 49 height 17
click at [174, 362] on button "解除" at bounding box center [172, 363] width 42 height 20
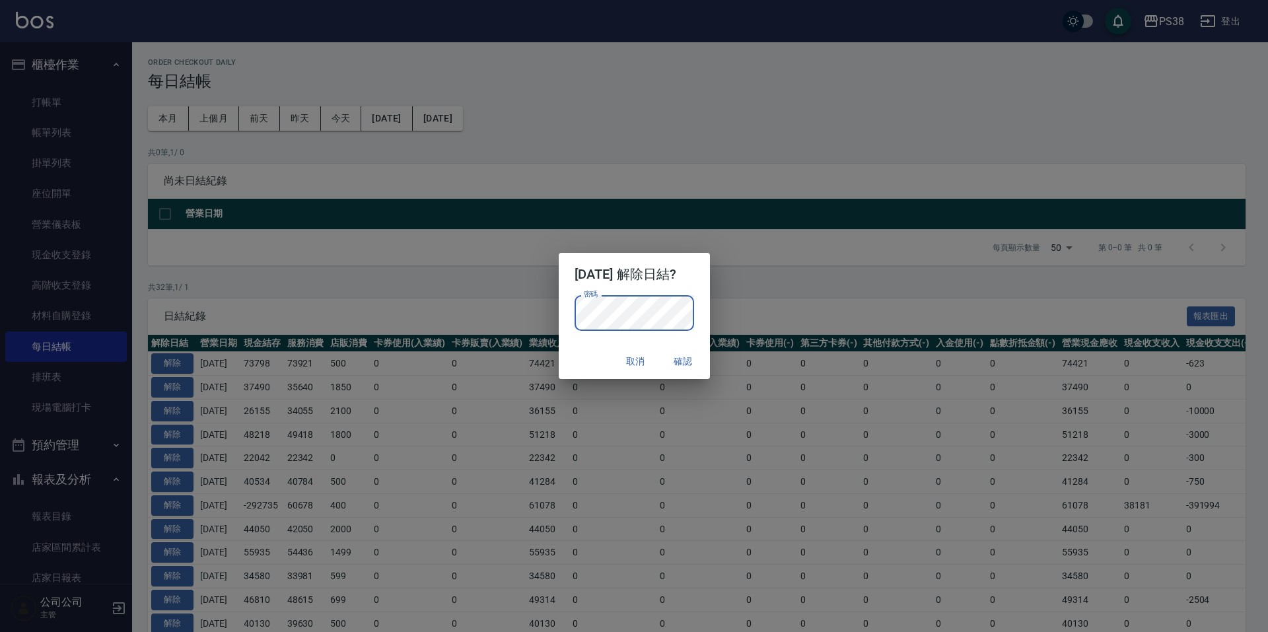
click at [683, 363] on button "確認" at bounding box center [683, 361] width 42 height 24
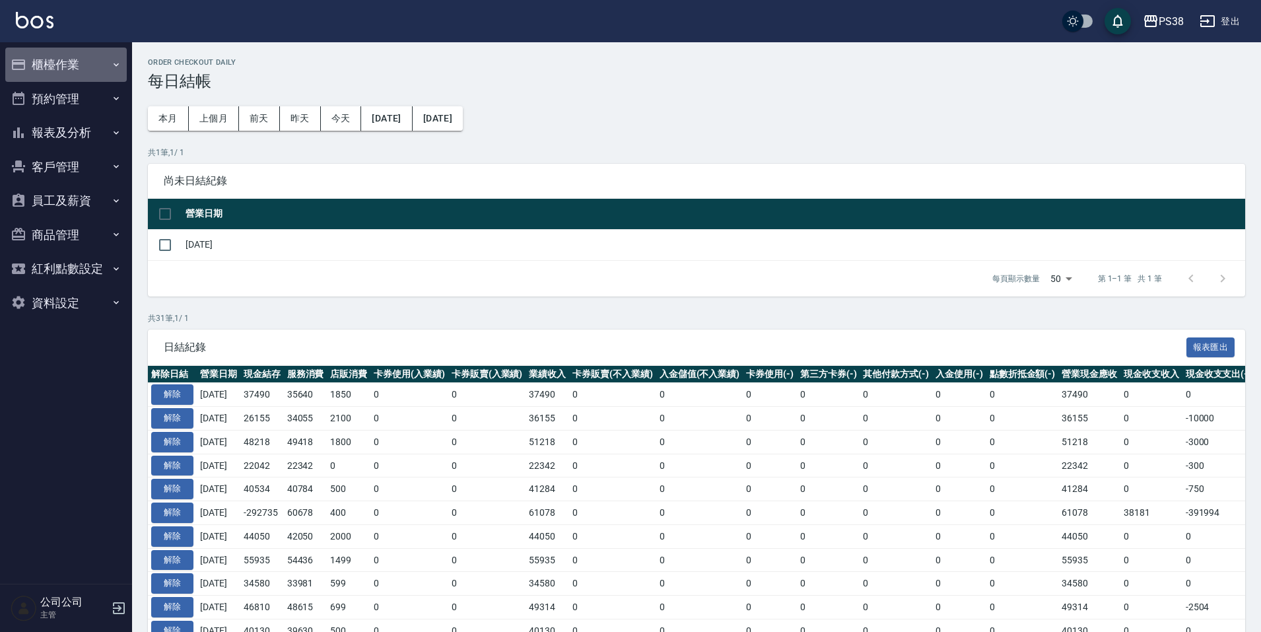
click at [66, 56] on button "櫃檯作業" at bounding box center [65, 65] width 121 height 34
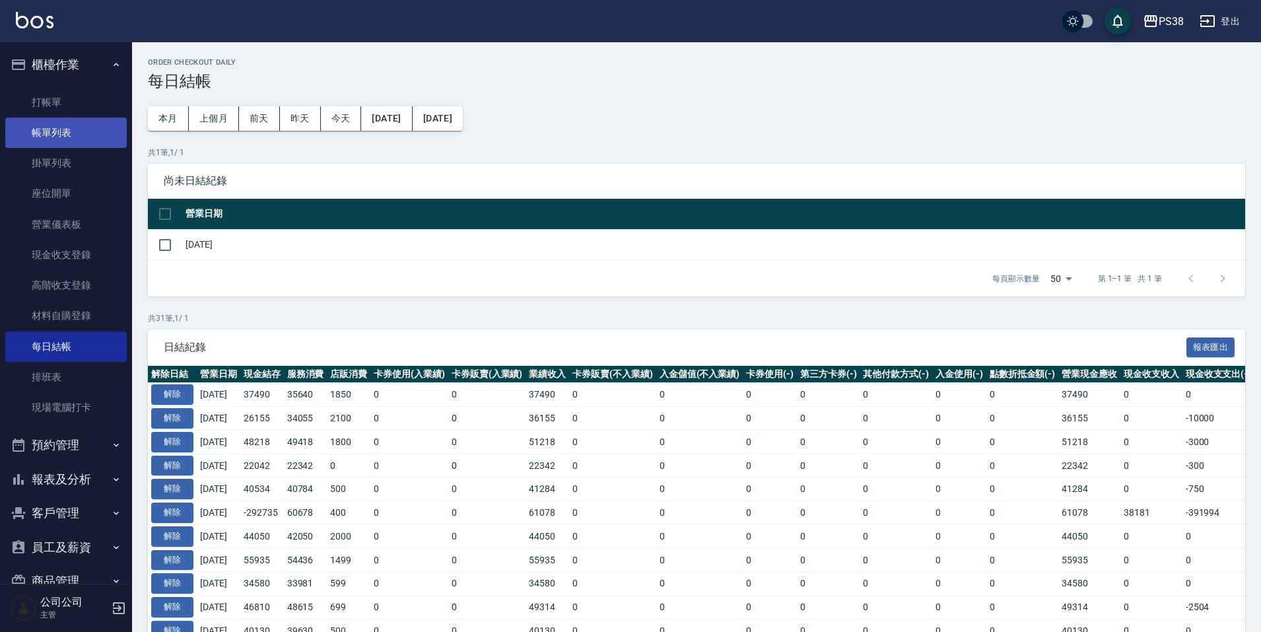
click at [92, 131] on link "帳單列表" at bounding box center [65, 133] width 121 height 30
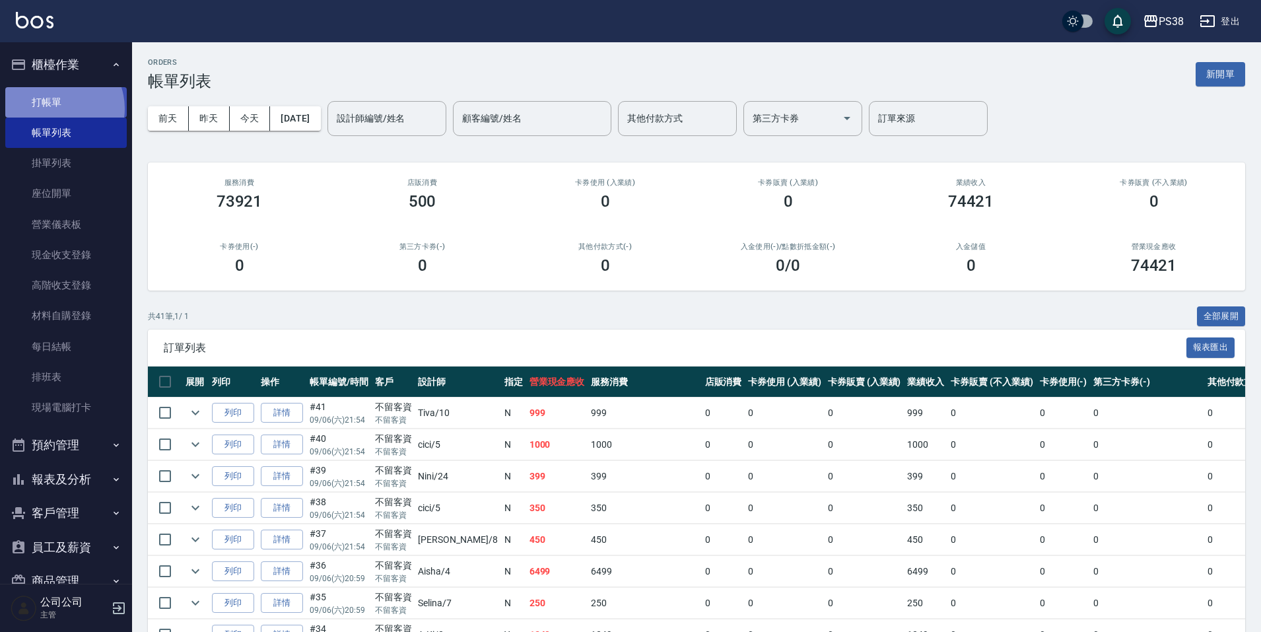
click at [55, 108] on link "打帳單" at bounding box center [65, 102] width 121 height 30
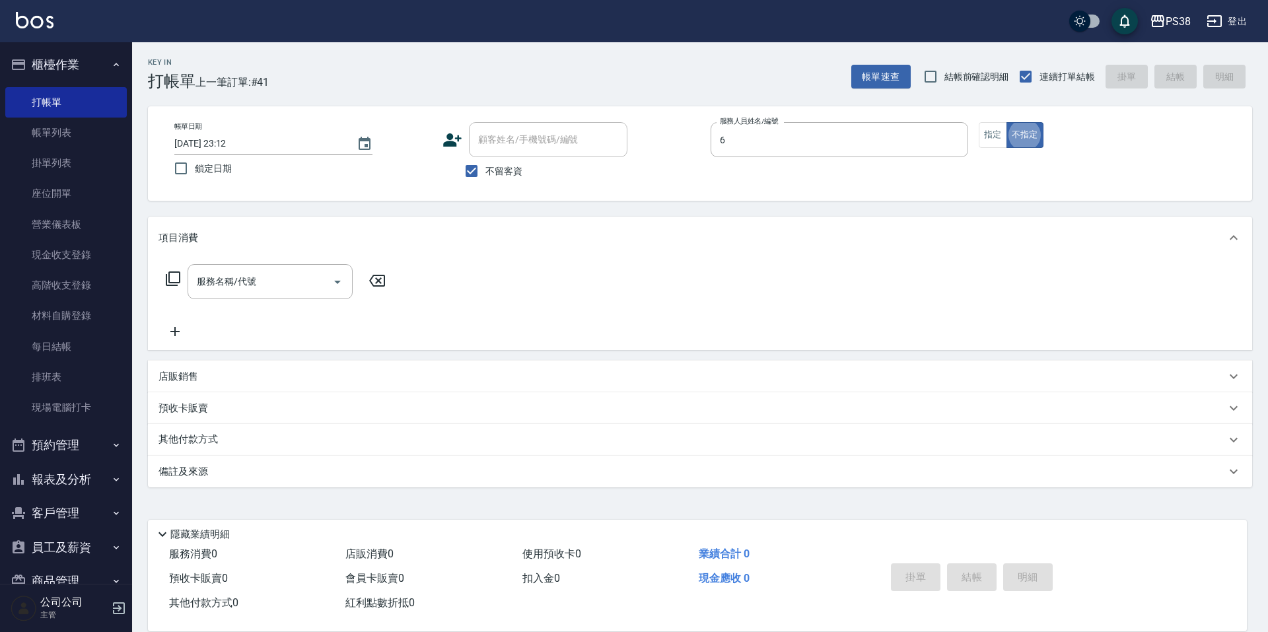
type input "Yuki-6"
type button "false"
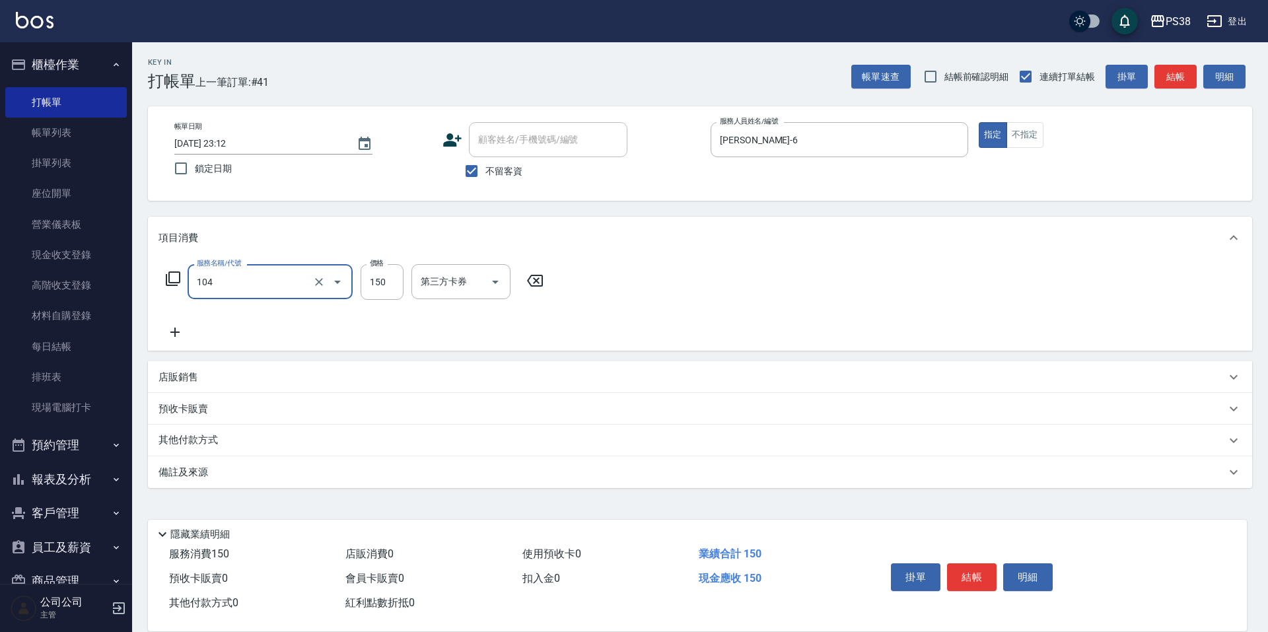
type input "洗髮(104)"
type input "Yuki-6"
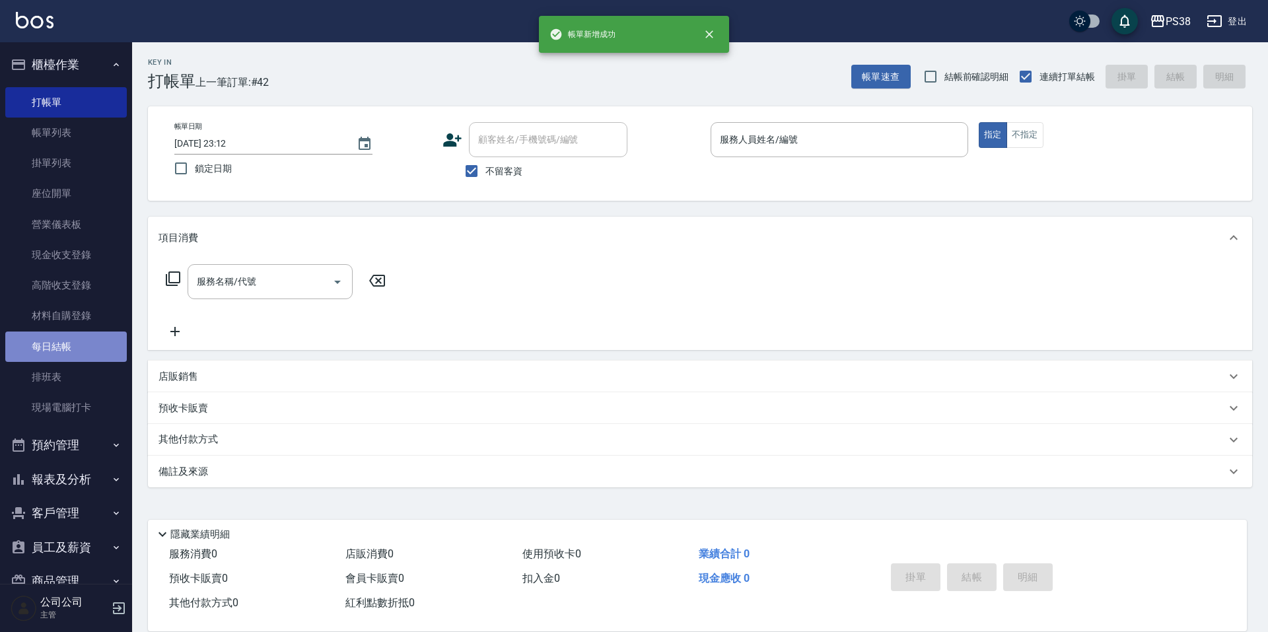
drag, startPoint x: 71, startPoint y: 342, endPoint x: 93, endPoint y: 339, distance: 22.6
click at [71, 342] on link "每日結帳" at bounding box center [65, 346] width 121 height 30
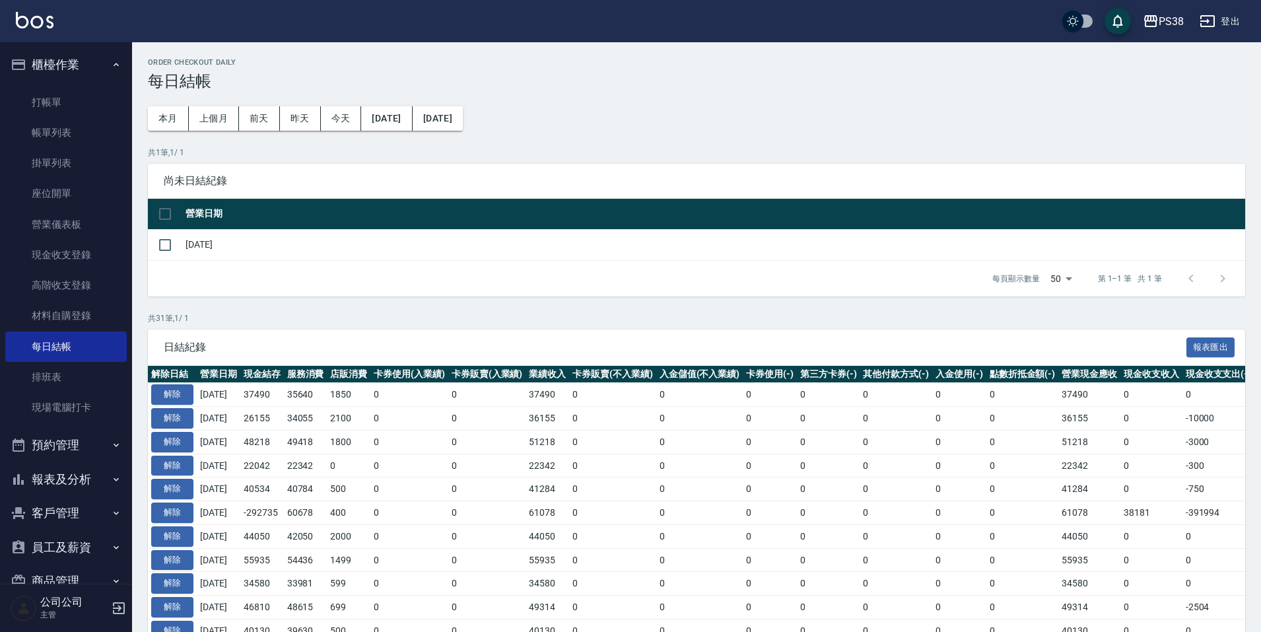
click at [158, 215] on input "checkbox" at bounding box center [165, 214] width 28 height 28
checkbox input "true"
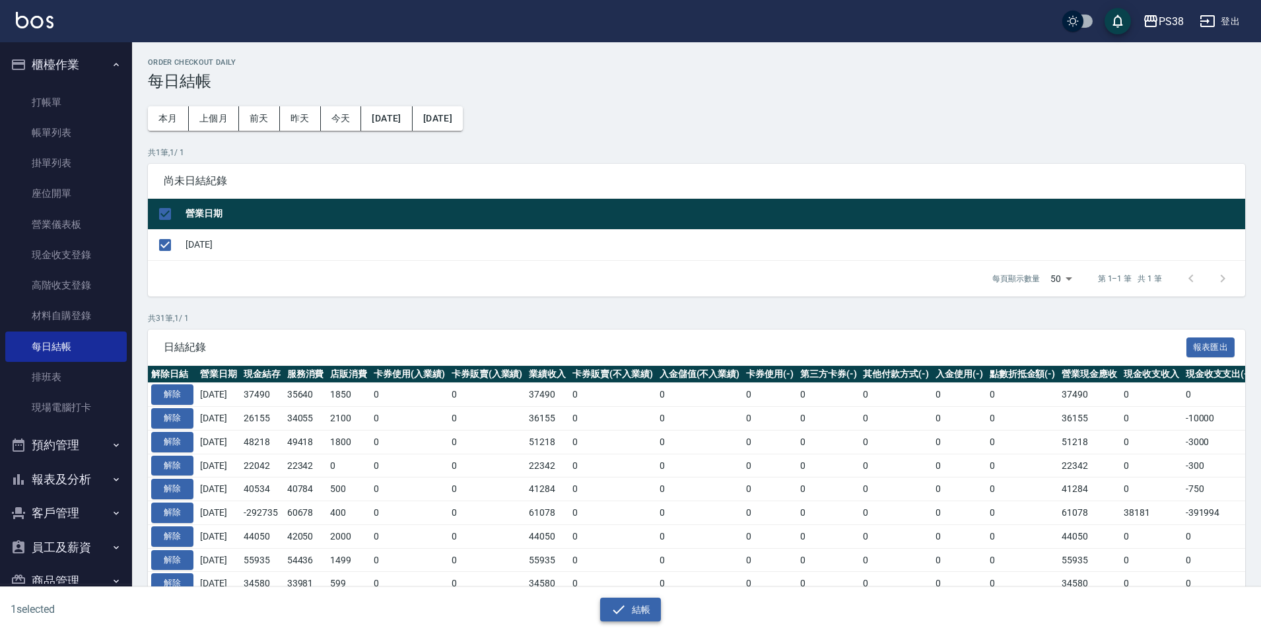
click at [615, 611] on icon "button" at bounding box center [619, 609] width 12 height 9
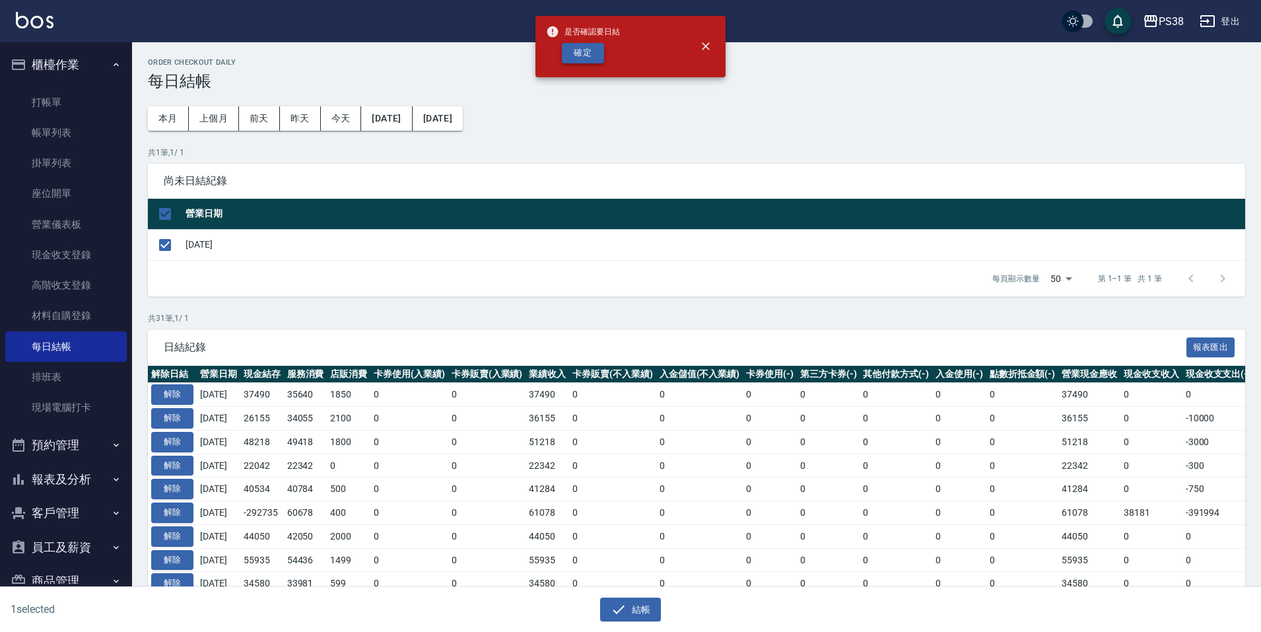
click at [578, 50] on button "確定" at bounding box center [583, 53] width 42 height 20
checkbox input "false"
